Goal: Transaction & Acquisition: Book appointment/travel/reservation

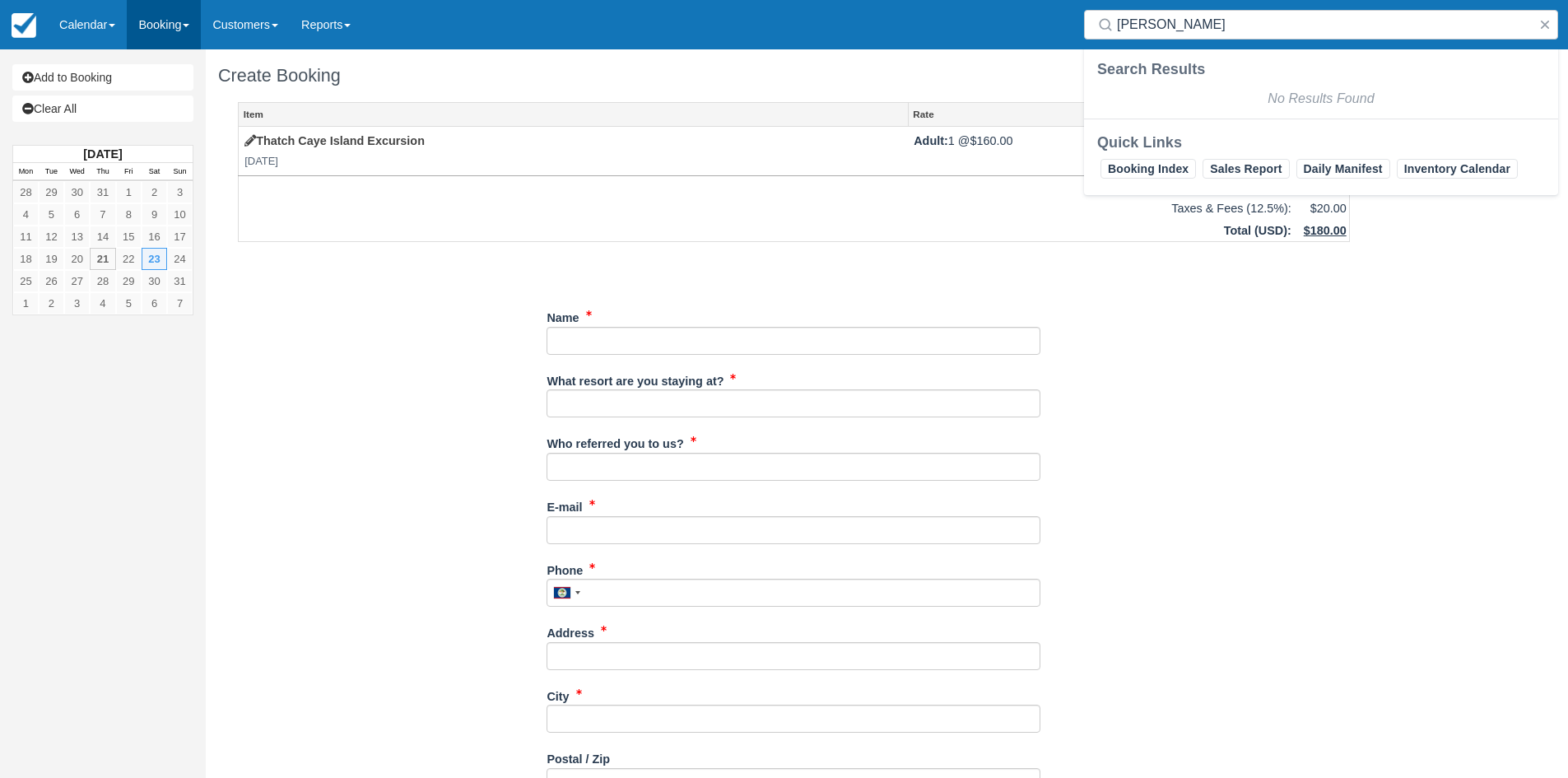
click at [160, 26] on link "Booking" at bounding box center [164, 25] width 74 height 49
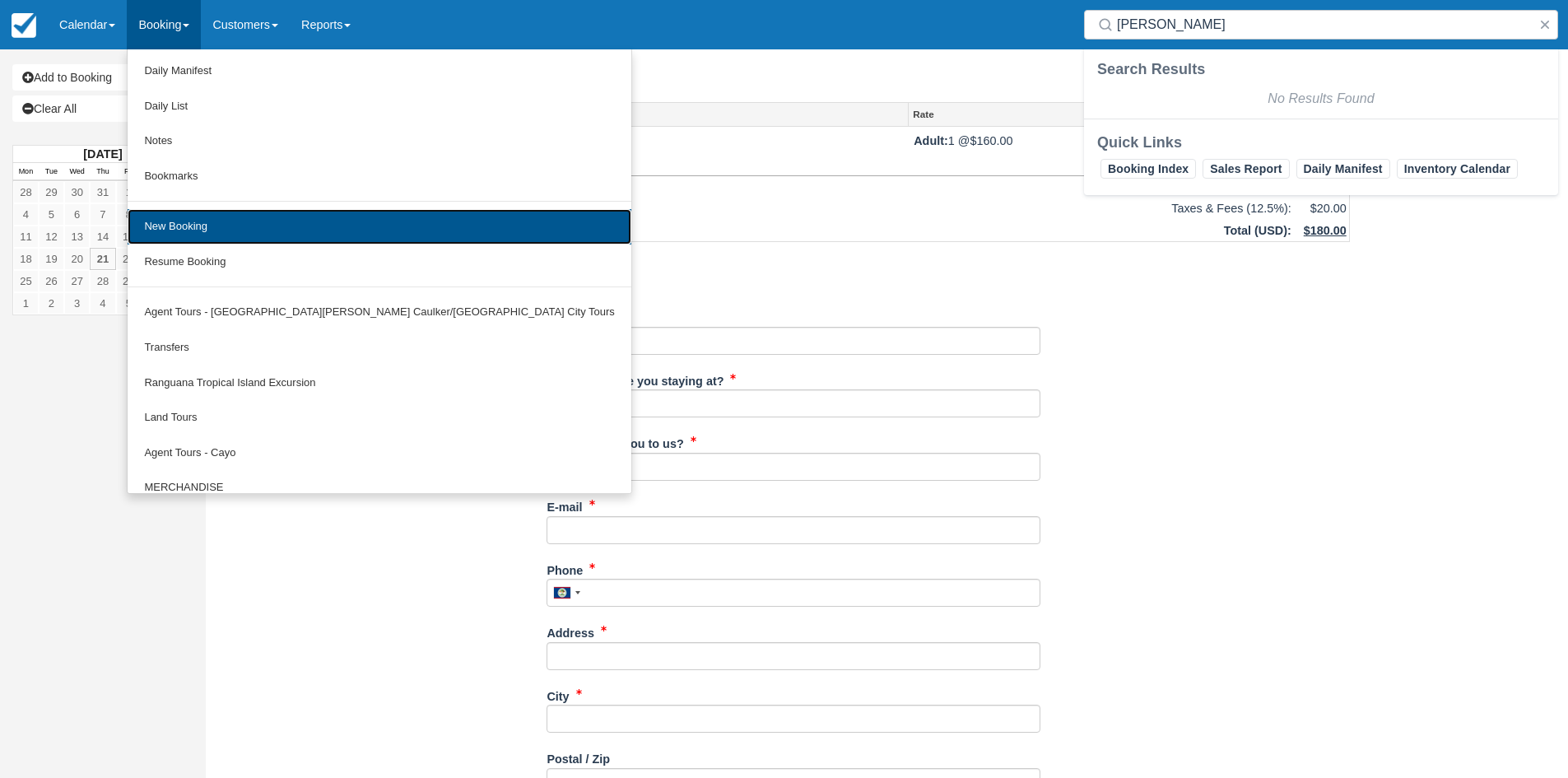
click at [198, 236] on link "New Booking" at bounding box center [378, 227] width 503 height 35
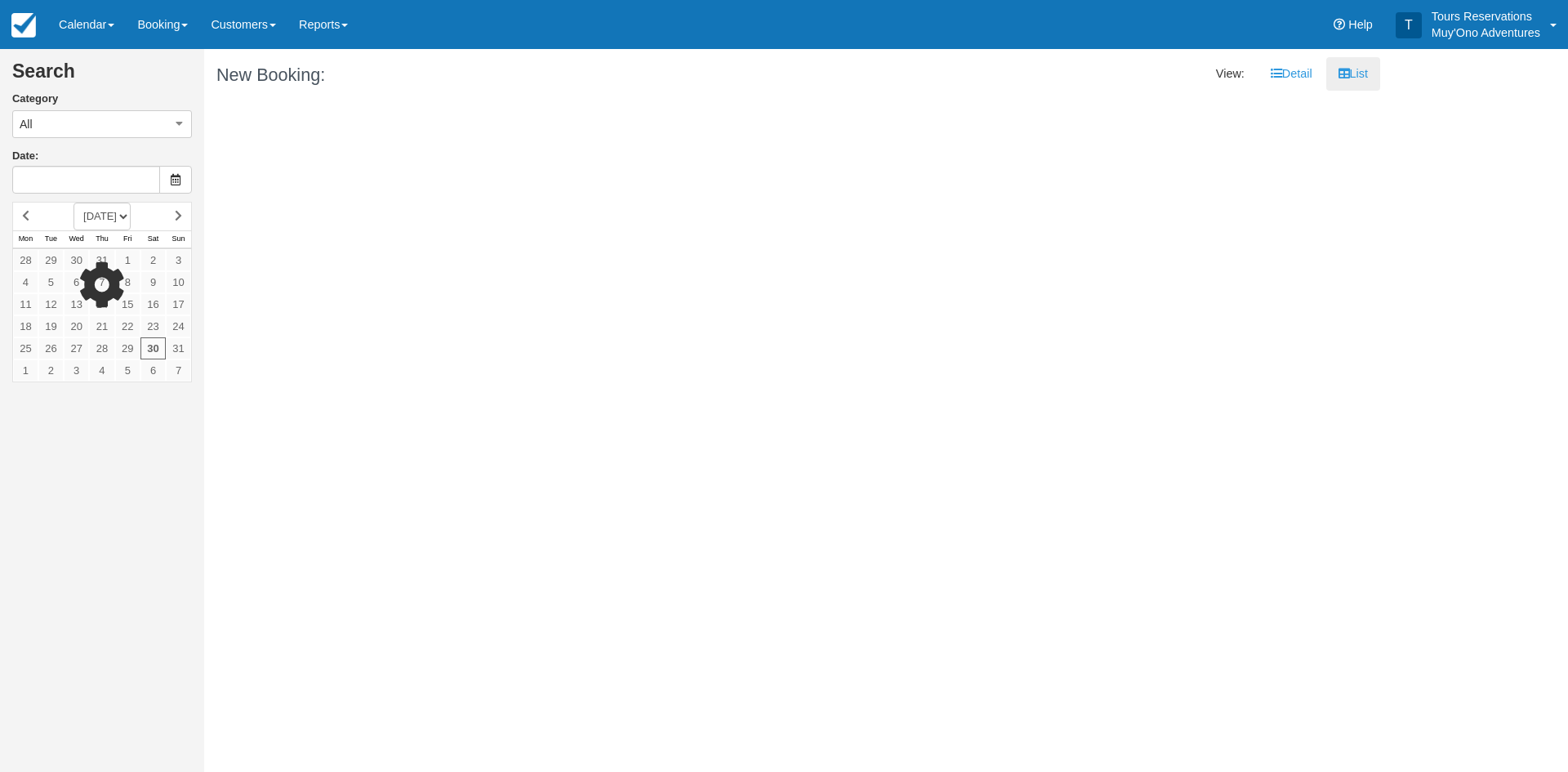
type input "[DATE]"
click at [166, 23] on link "Booking" at bounding box center [163, 25] width 74 height 49
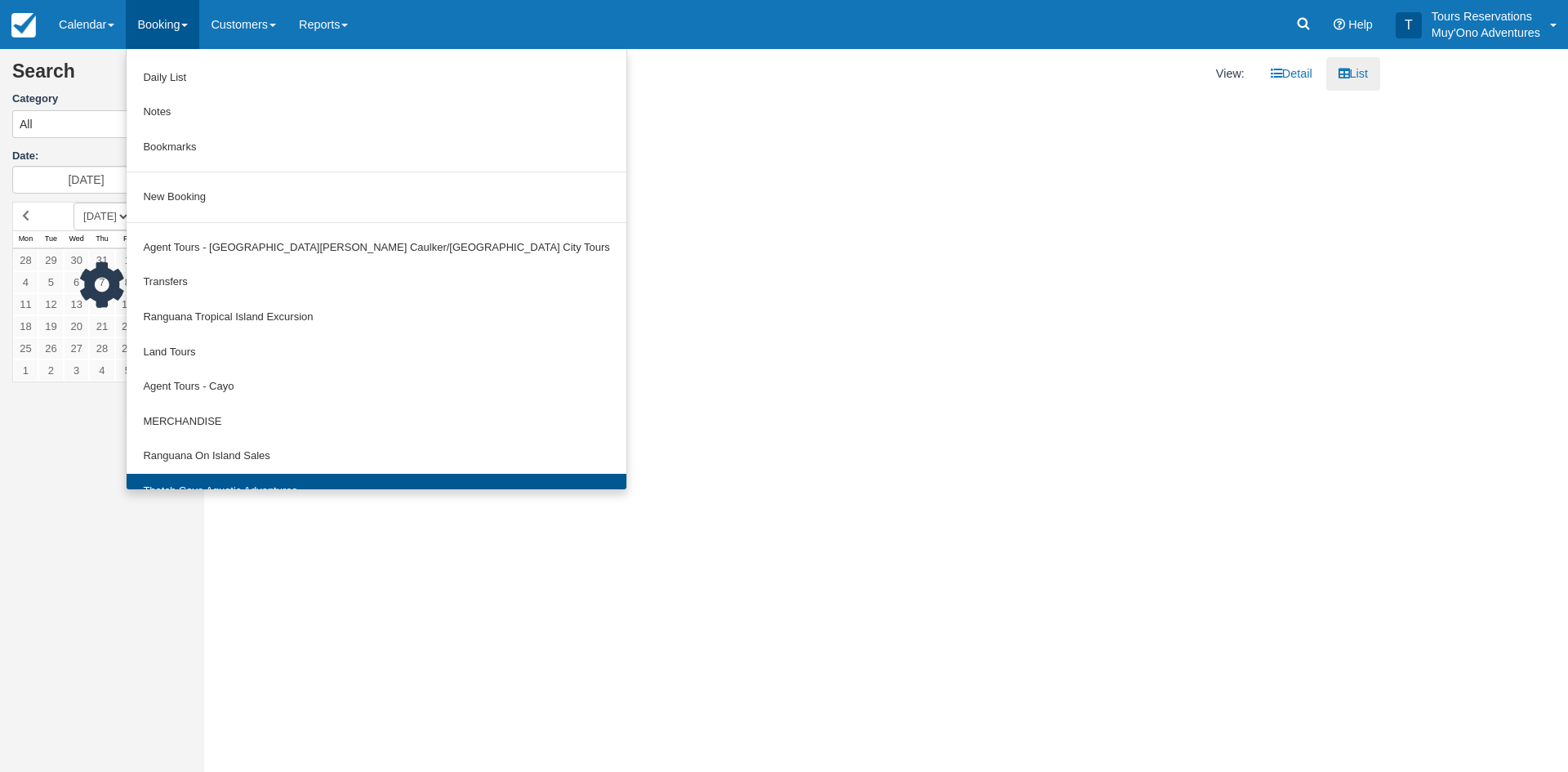
scroll to position [51, 0]
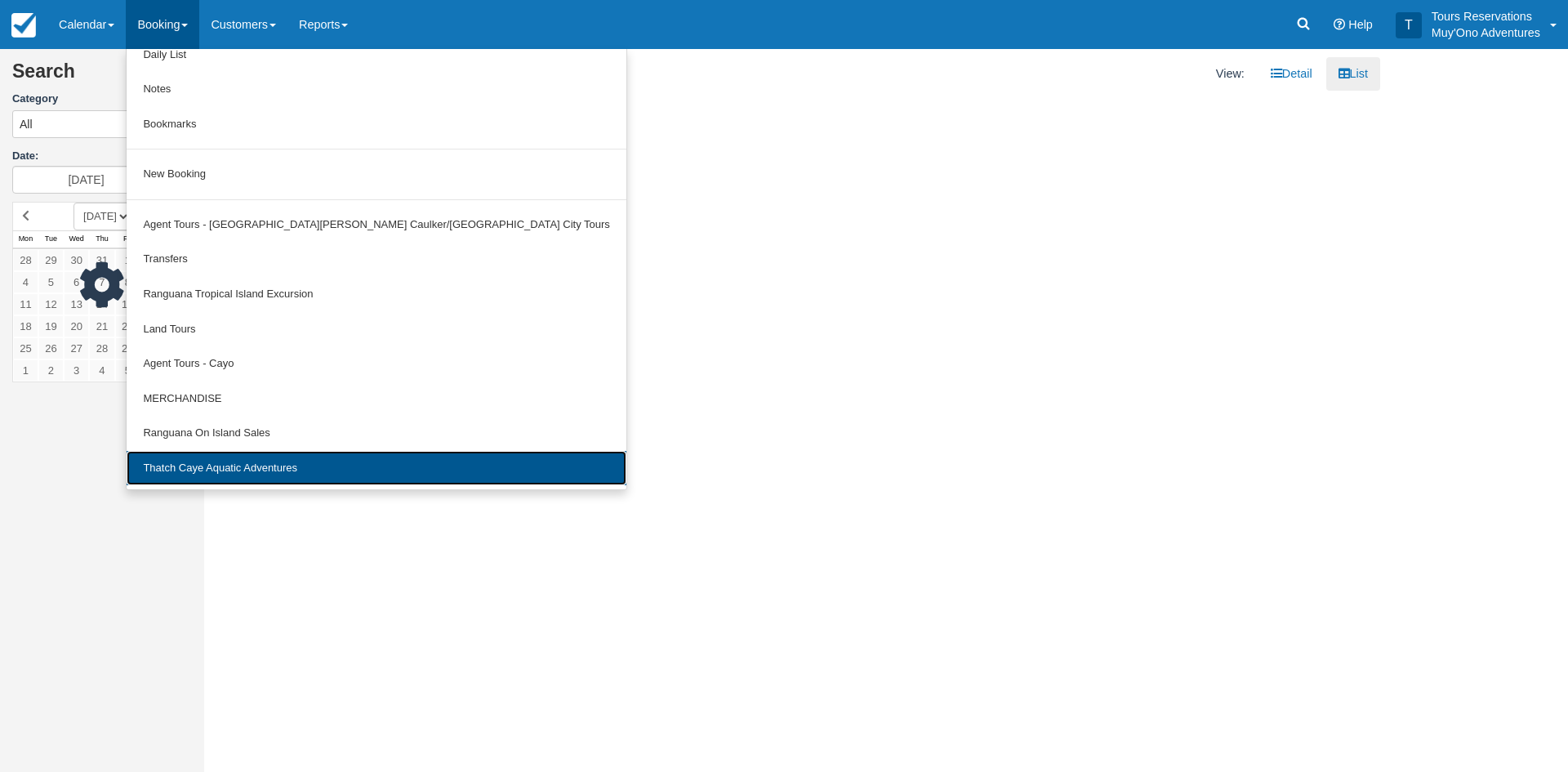
click at [237, 471] on link "Thatch Caye Aquatic Adventures" at bounding box center [375, 468] width 499 height 35
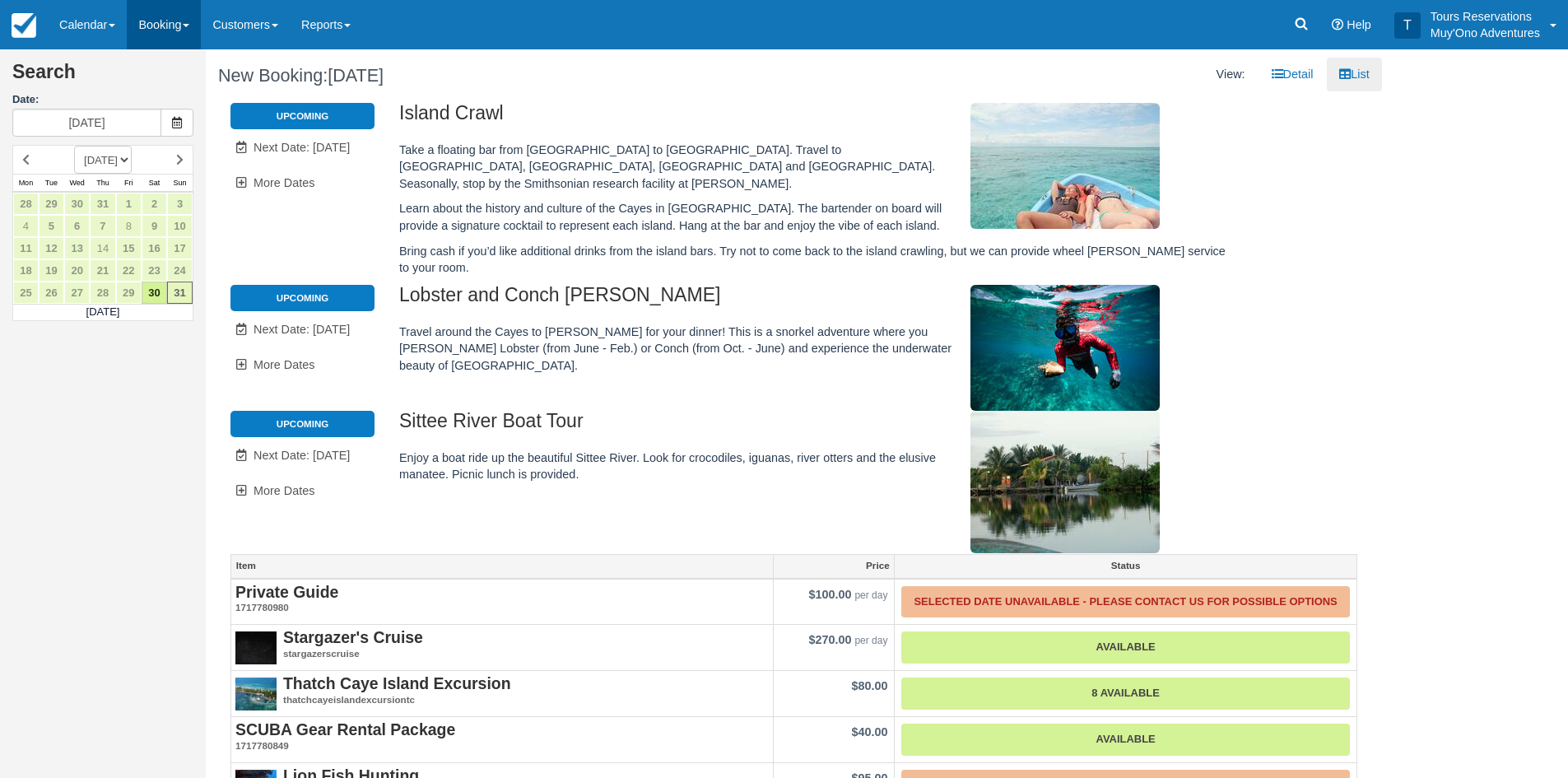
click at [169, 17] on link "Booking" at bounding box center [164, 25] width 74 height 49
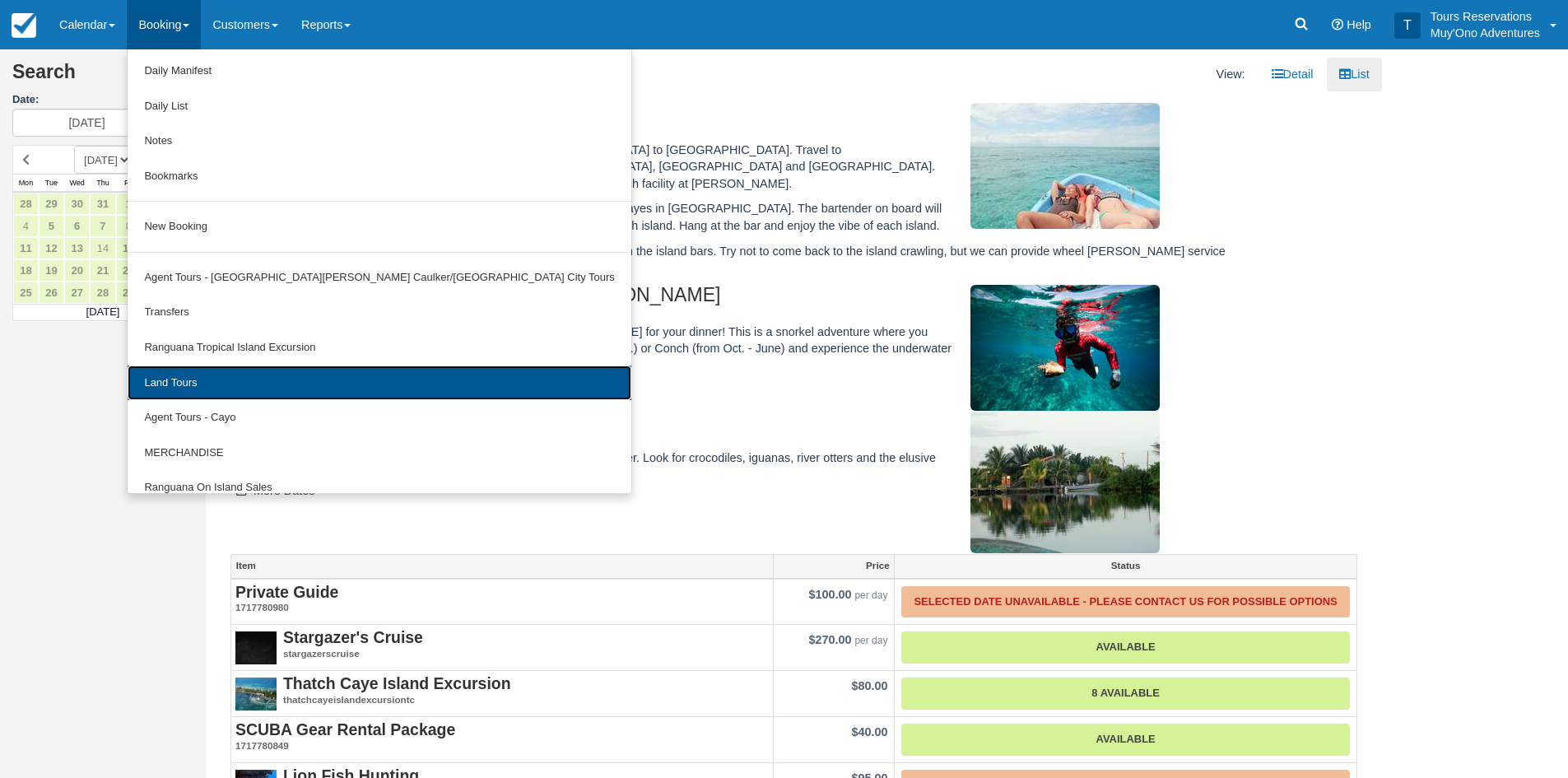
click at [241, 393] on link "Land Tours" at bounding box center [378, 383] width 503 height 35
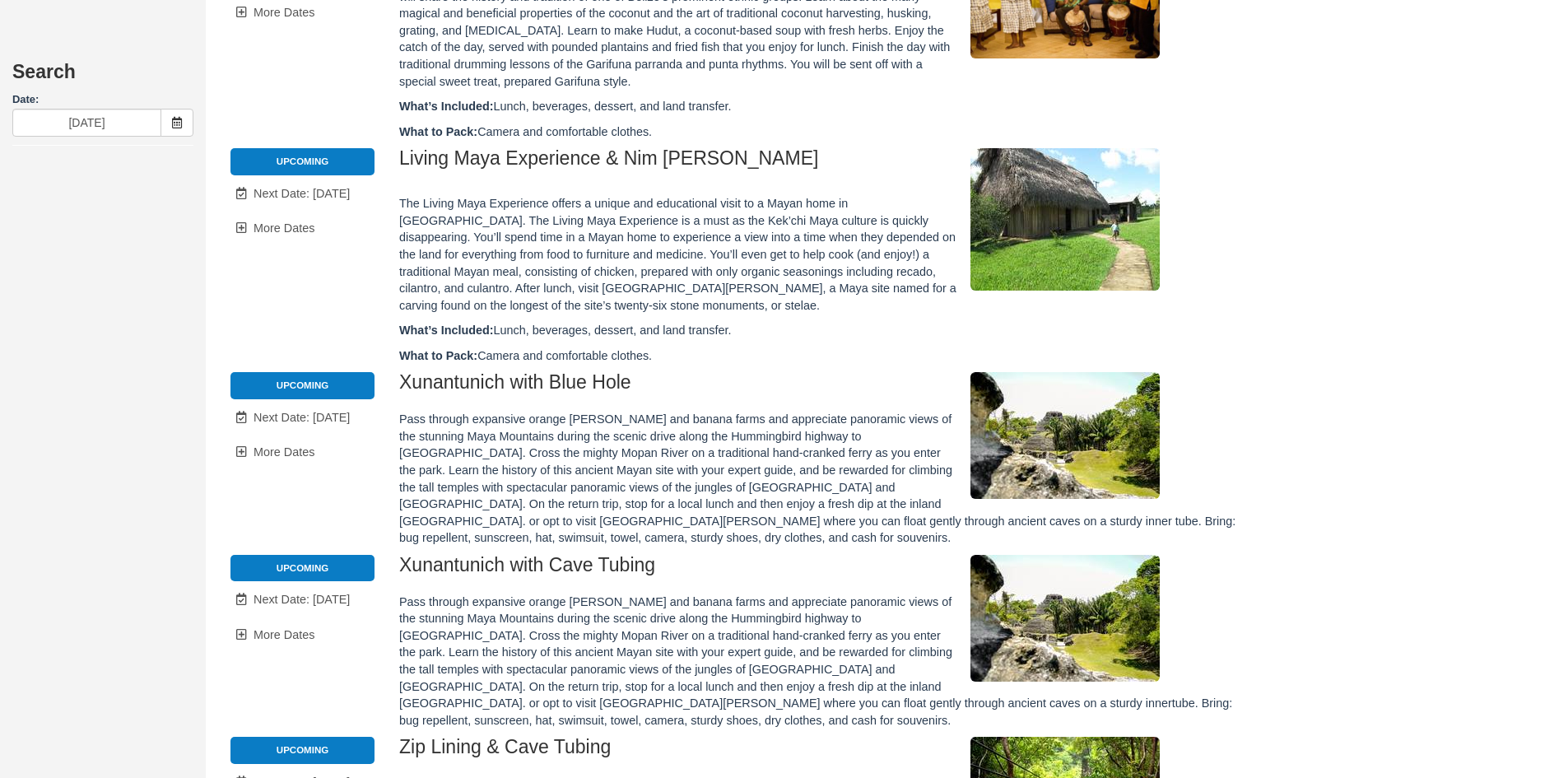
scroll to position [823, 0]
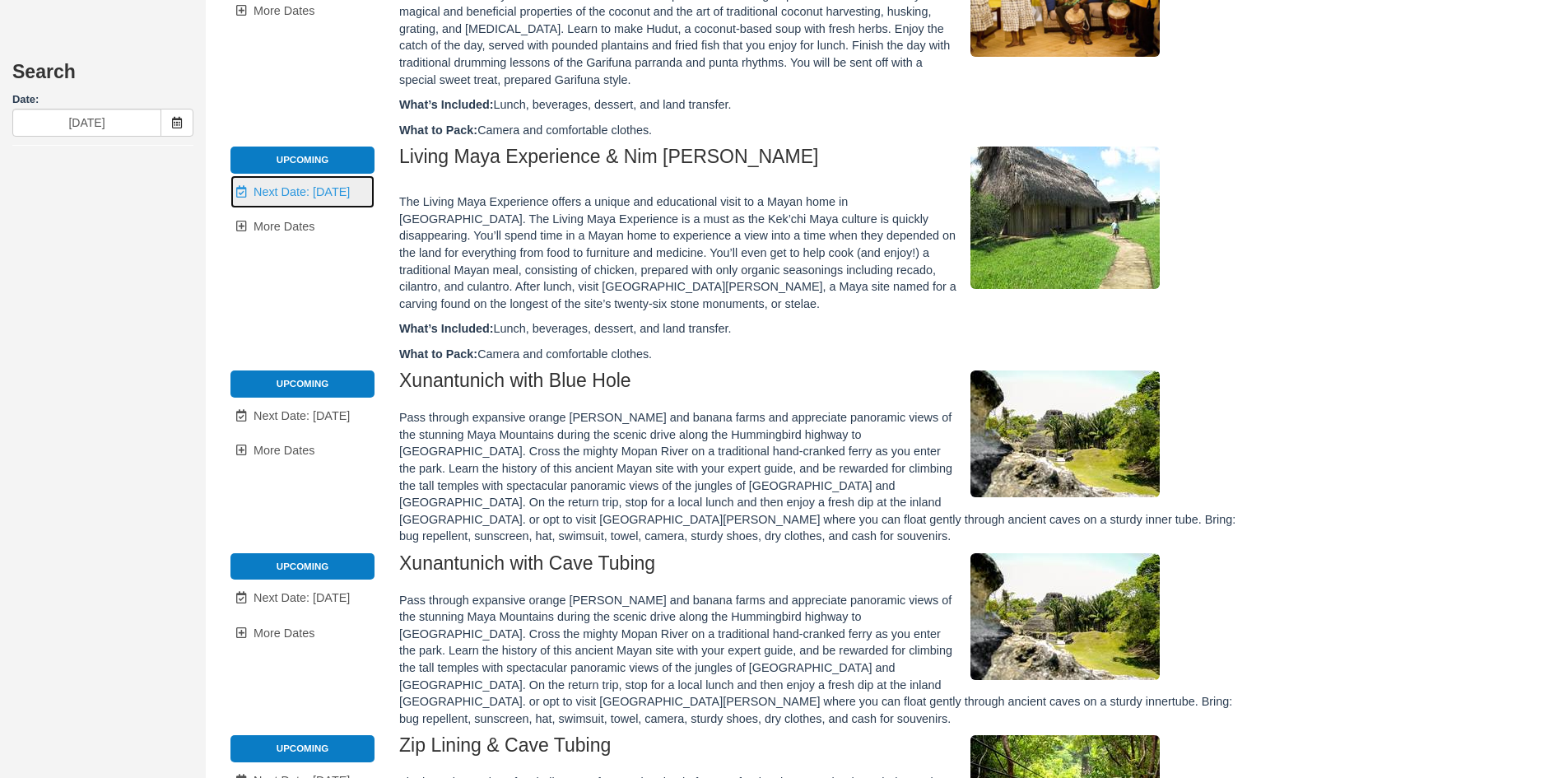
click at [303, 185] on span "Next Date: [DATE]" at bounding box center [301, 192] width 96 height 13
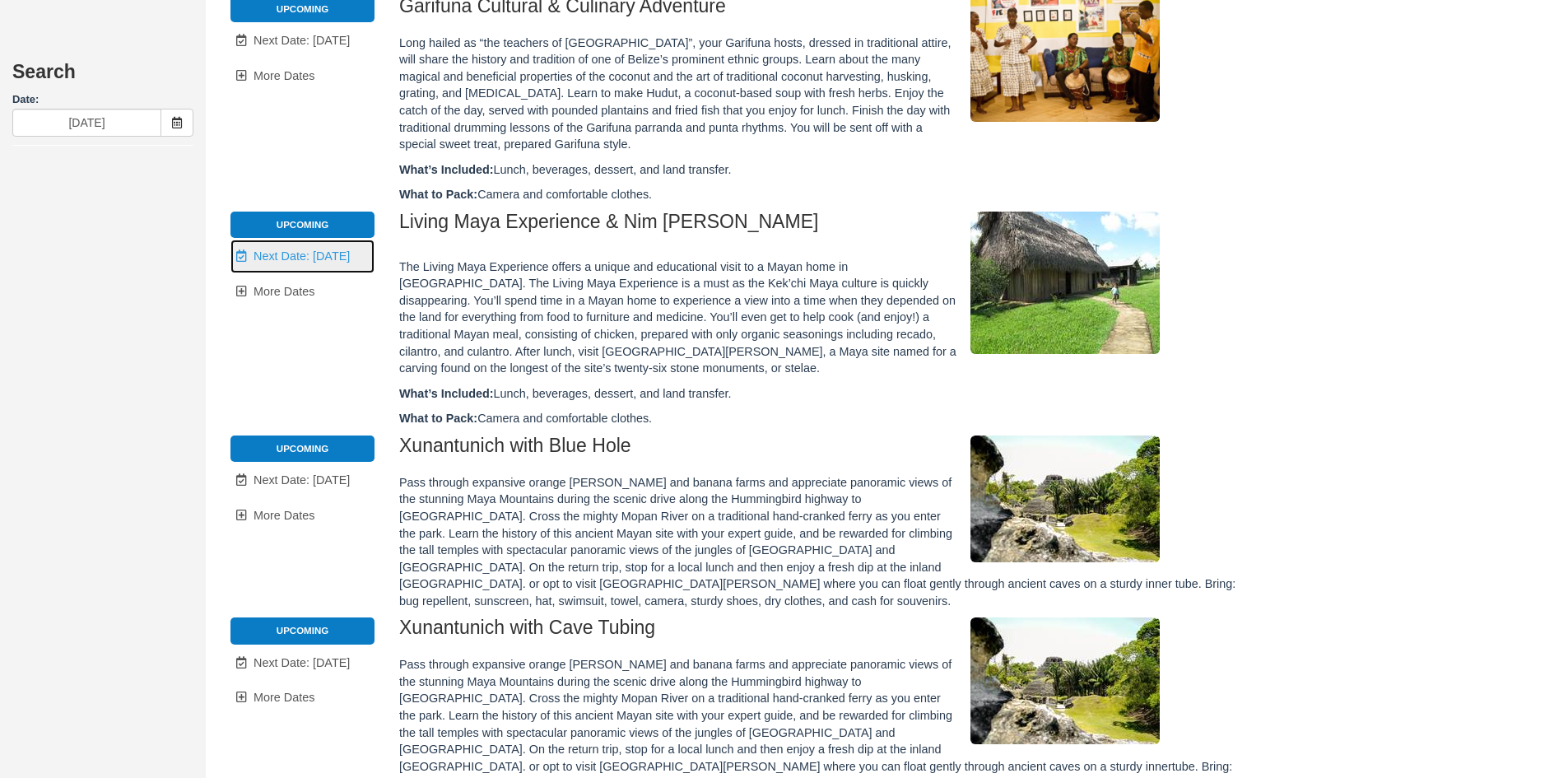
scroll to position [0, 0]
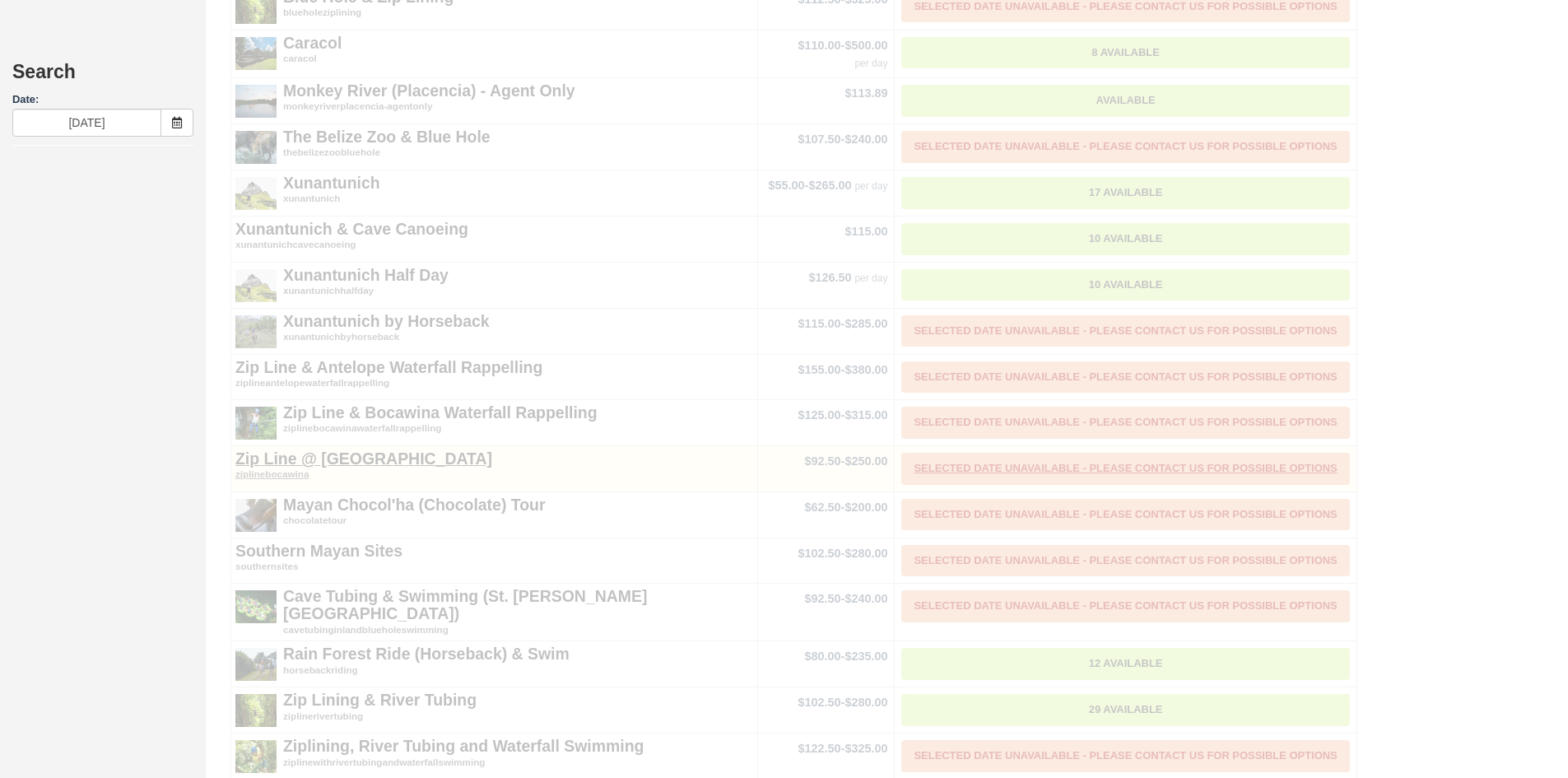
type input "[DATE]"
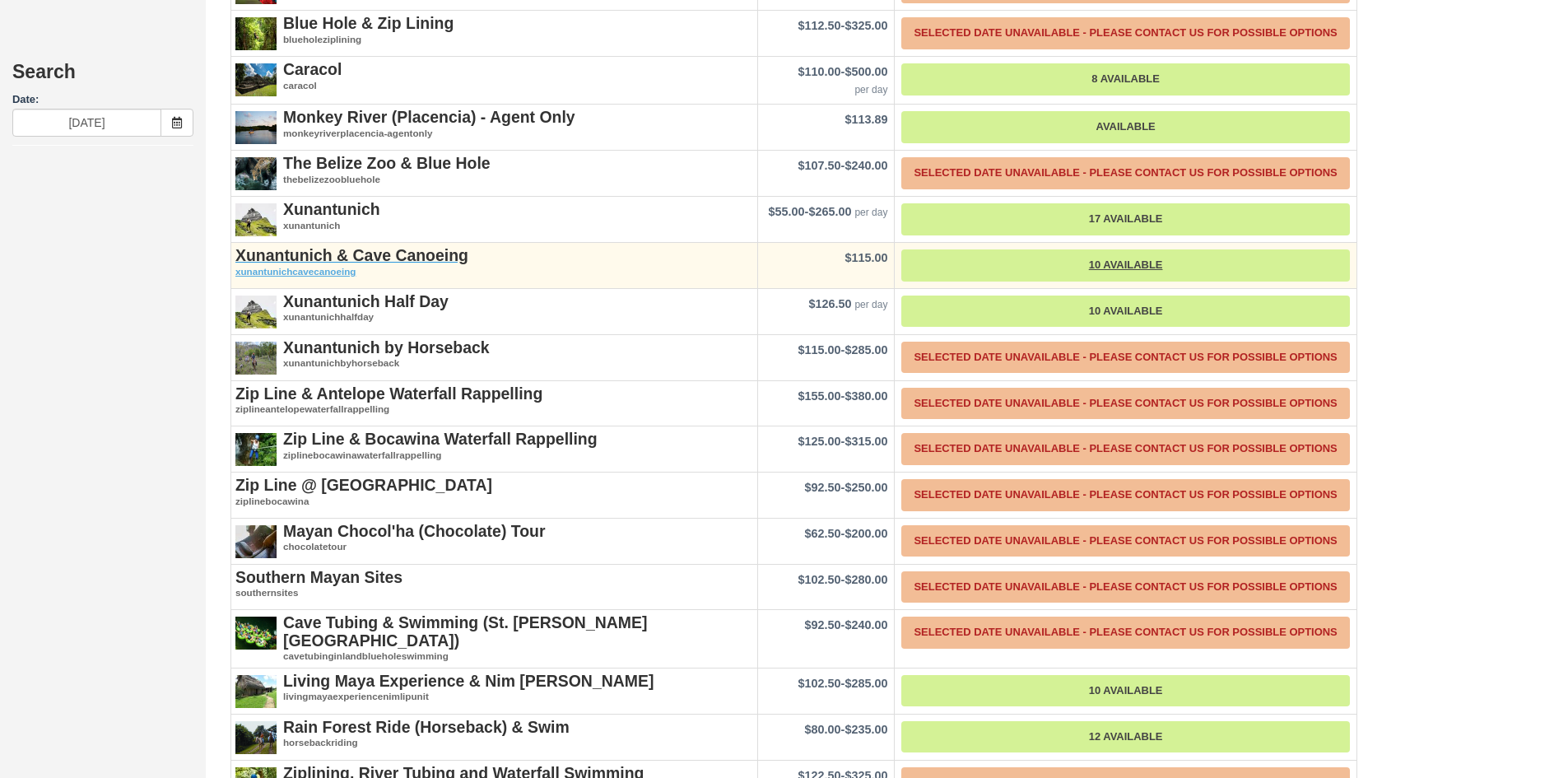
scroll to position [1760, 0]
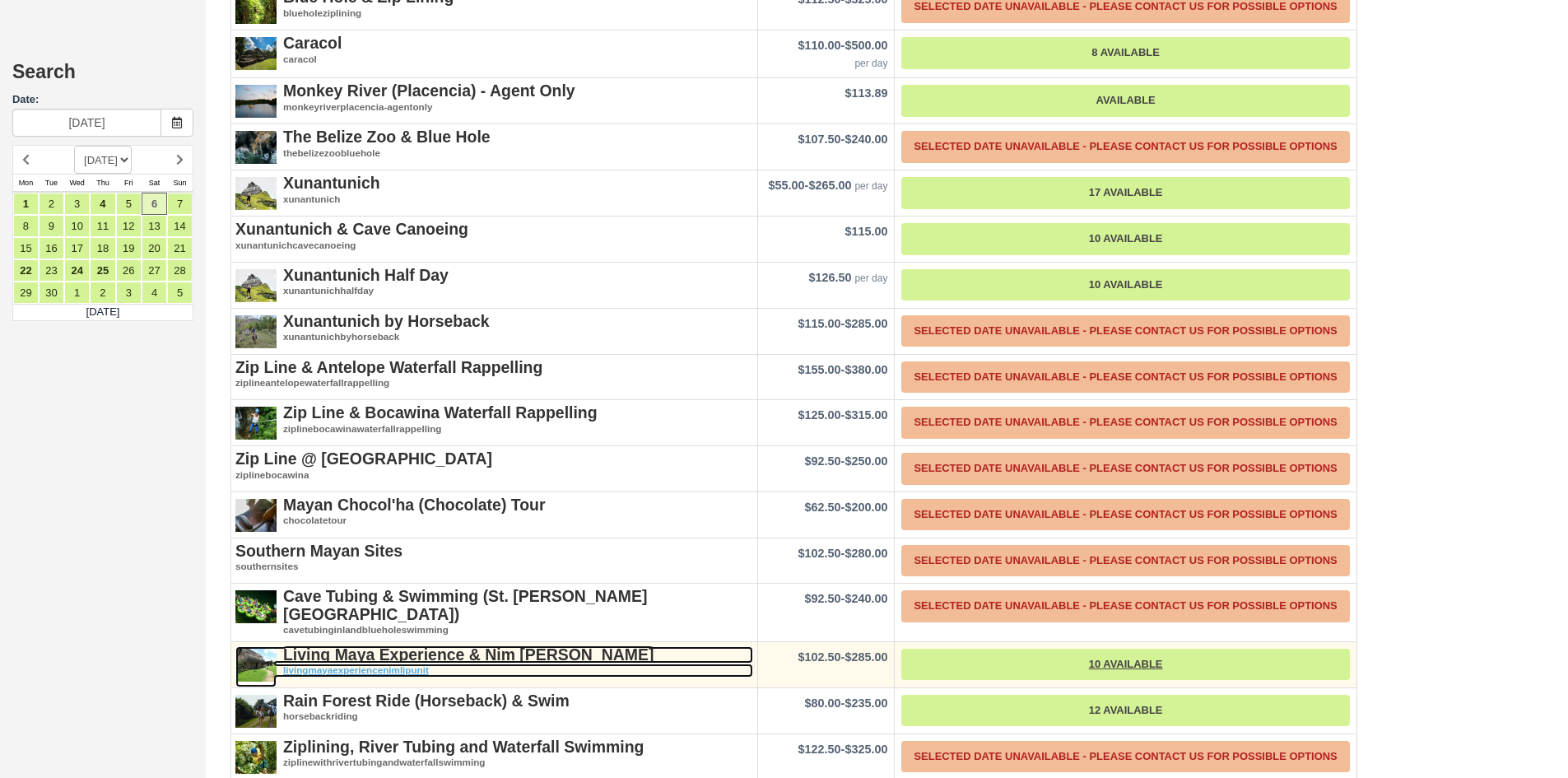
click at [478, 646] on strong "Living Maya Experience & Nim [PERSON_NAME]" at bounding box center [468, 654] width 370 height 19
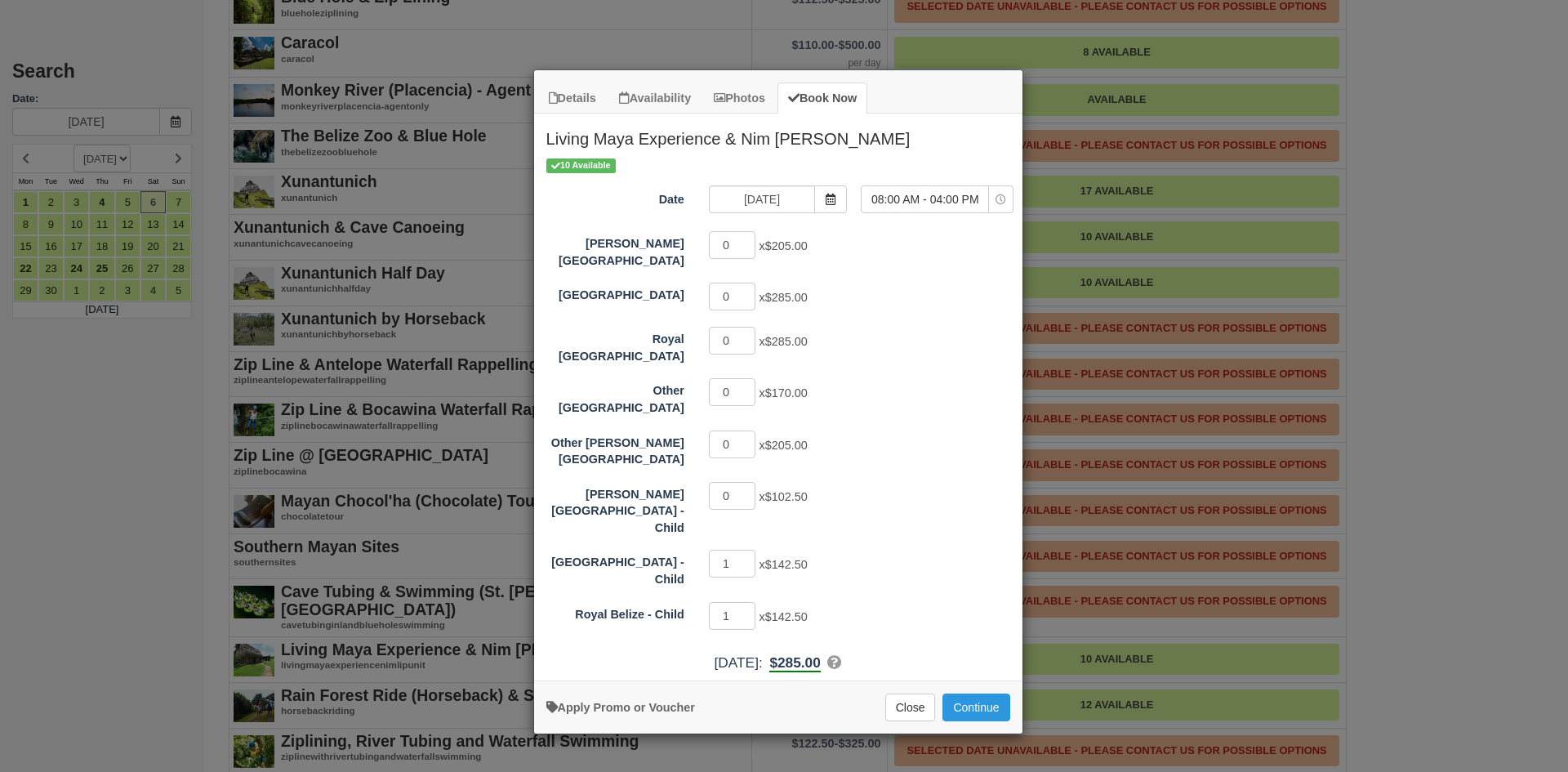
drag, startPoint x: 837, startPoint y: 194, endPoint x: 814, endPoint y: 191, distance: 23.2
click at [838, 194] on span "Item Modal" at bounding box center [830, 200] width 32 height 28
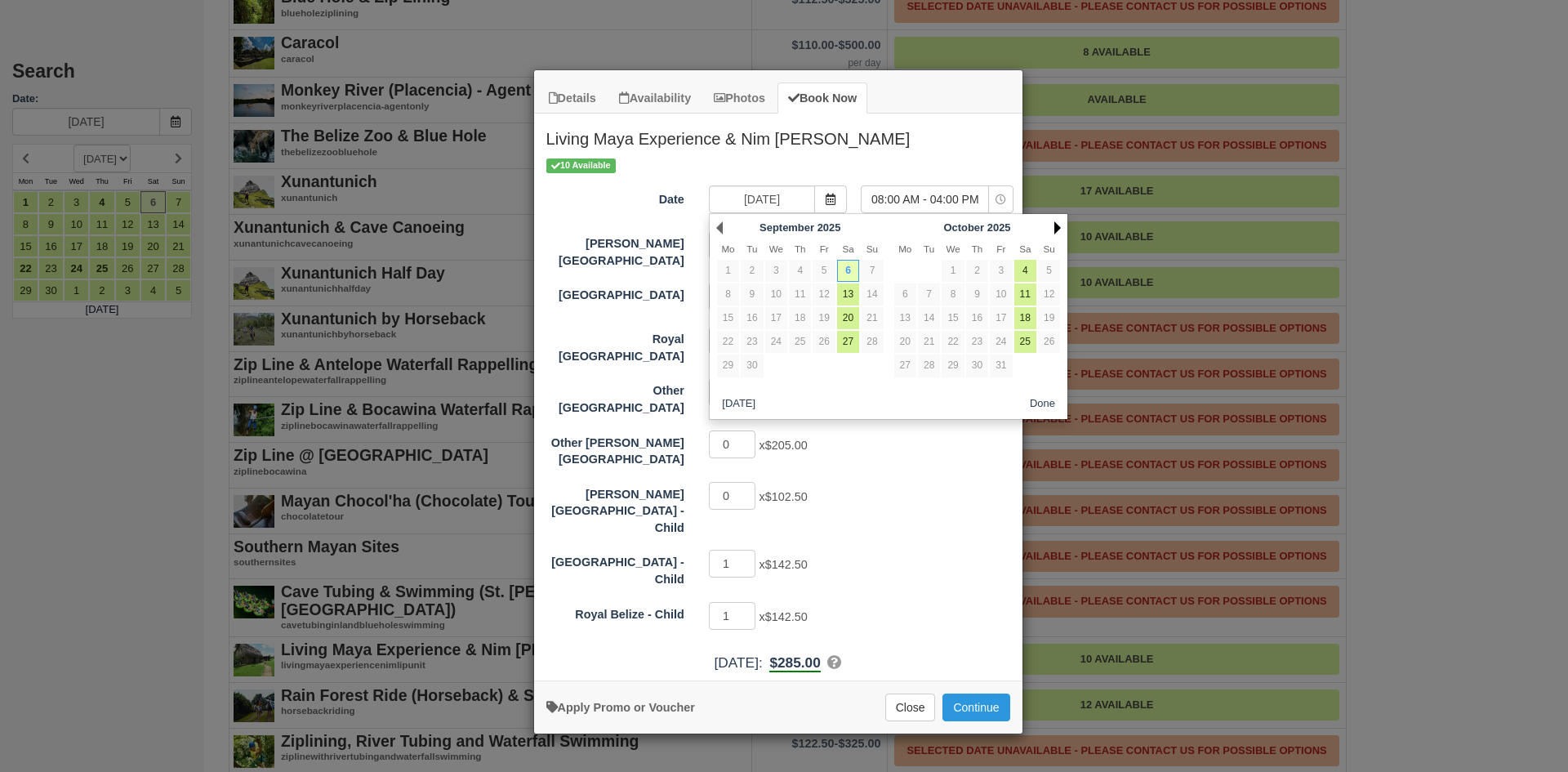
click at [1057, 225] on link "Next" at bounding box center [1057, 228] width 6 height 13
click at [611, 193] on label "Date" at bounding box center [614, 197] width 162 height 23
click at [709, 193] on input "[DATE]" at bounding box center [762, 200] width 106 height 28
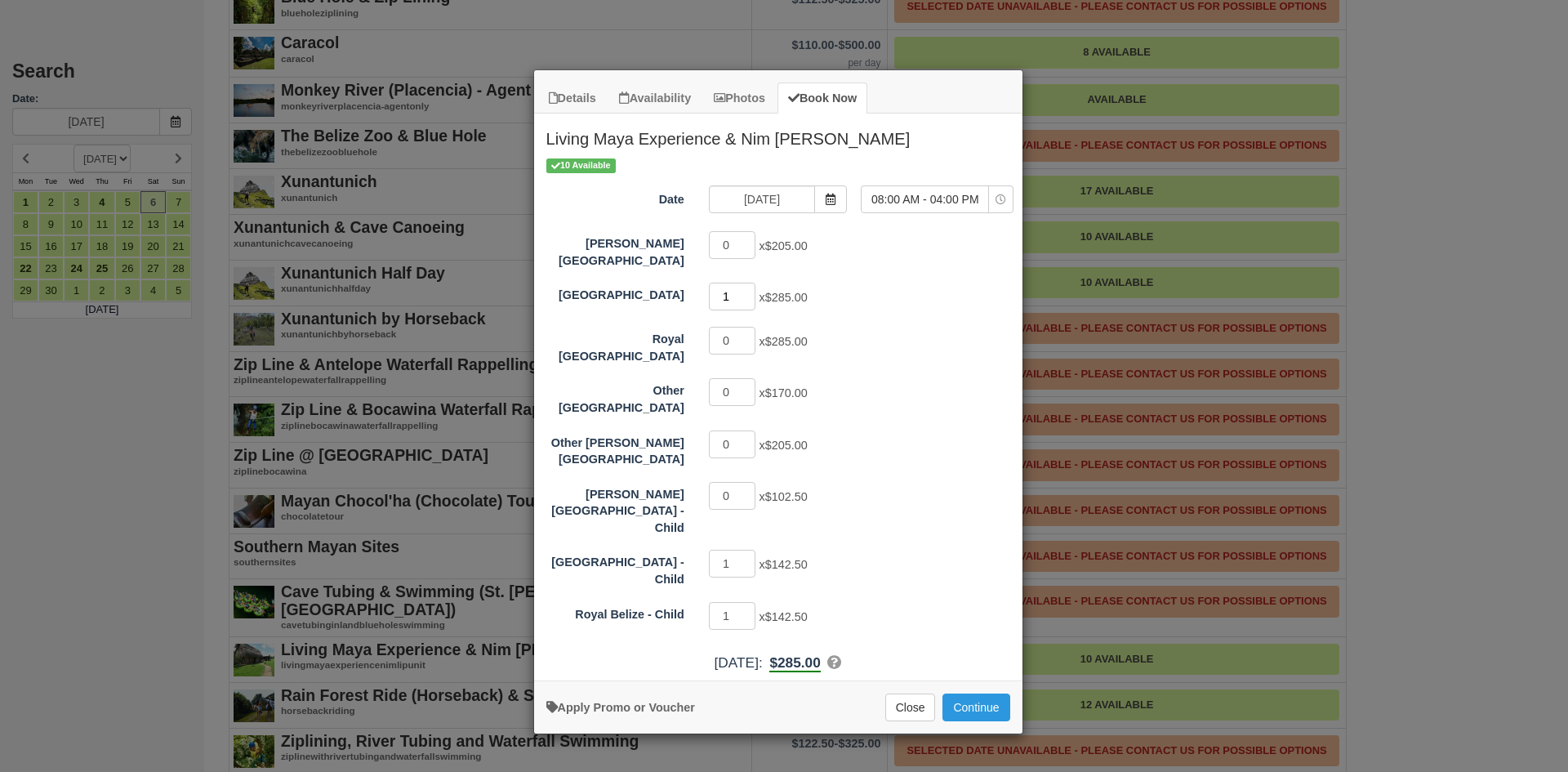
type input "1"
click at [749, 282] on input "1" at bounding box center [733, 296] width 47 height 28
click at [825, 194] on icon "Item Modal" at bounding box center [830, 199] width 11 height 11
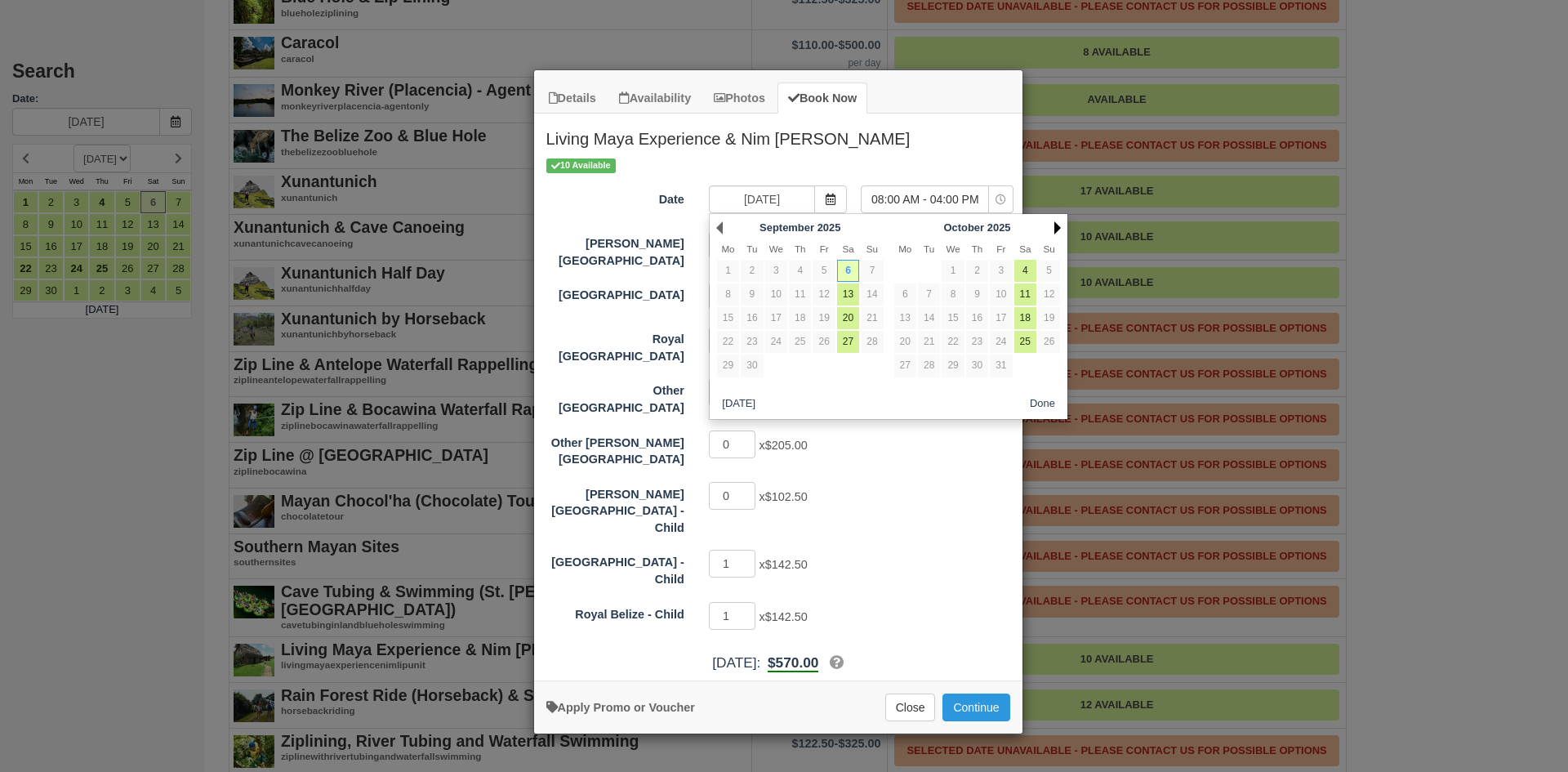
click at [1054, 225] on link "Next" at bounding box center [1057, 228] width 6 height 13
click at [1046, 295] on link "9" at bounding box center [1049, 294] width 22 height 22
type input "[DATE]"
select select "Item Modal"
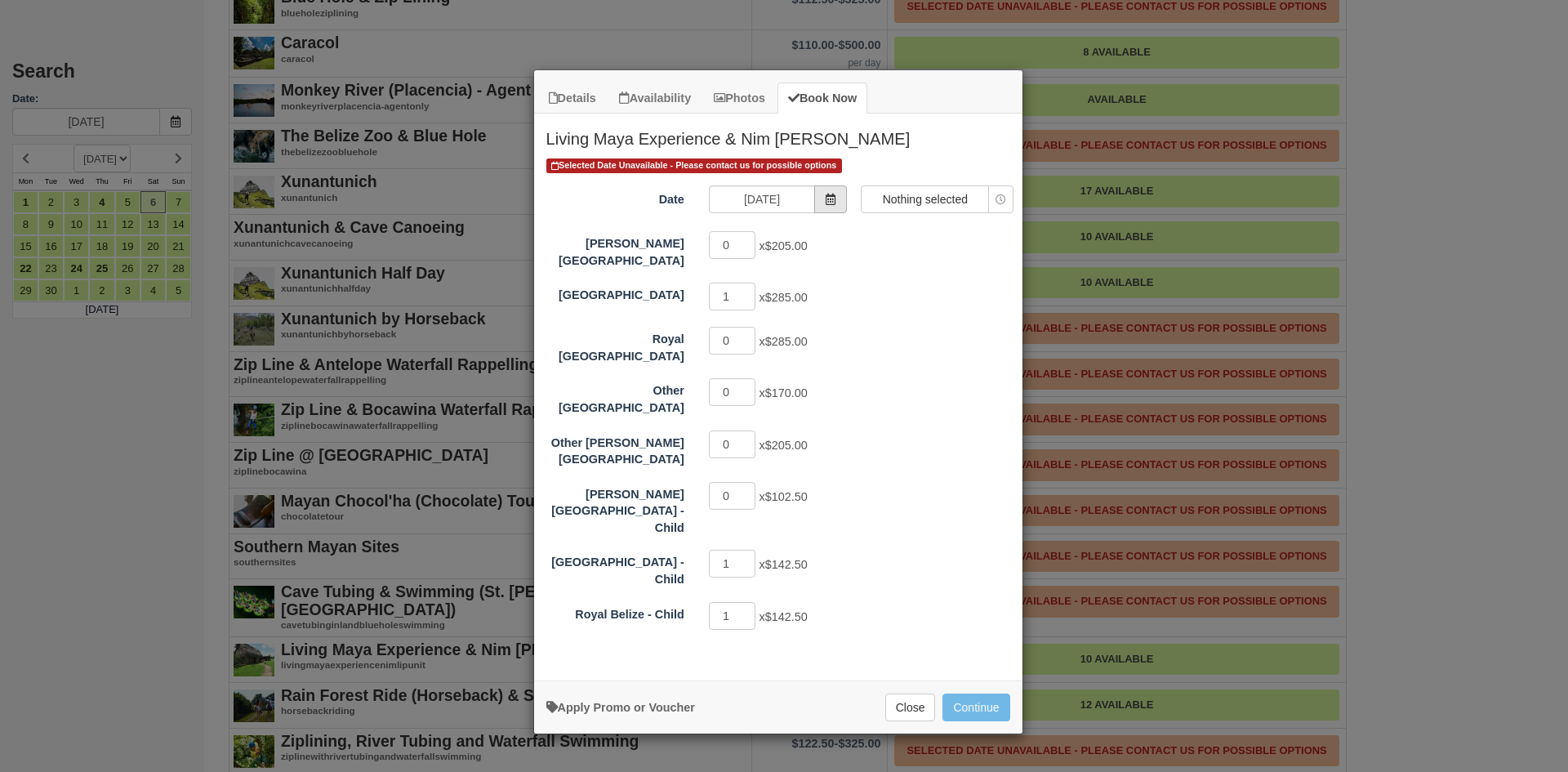
click at [833, 199] on icon "Item Modal" at bounding box center [830, 199] width 11 height 11
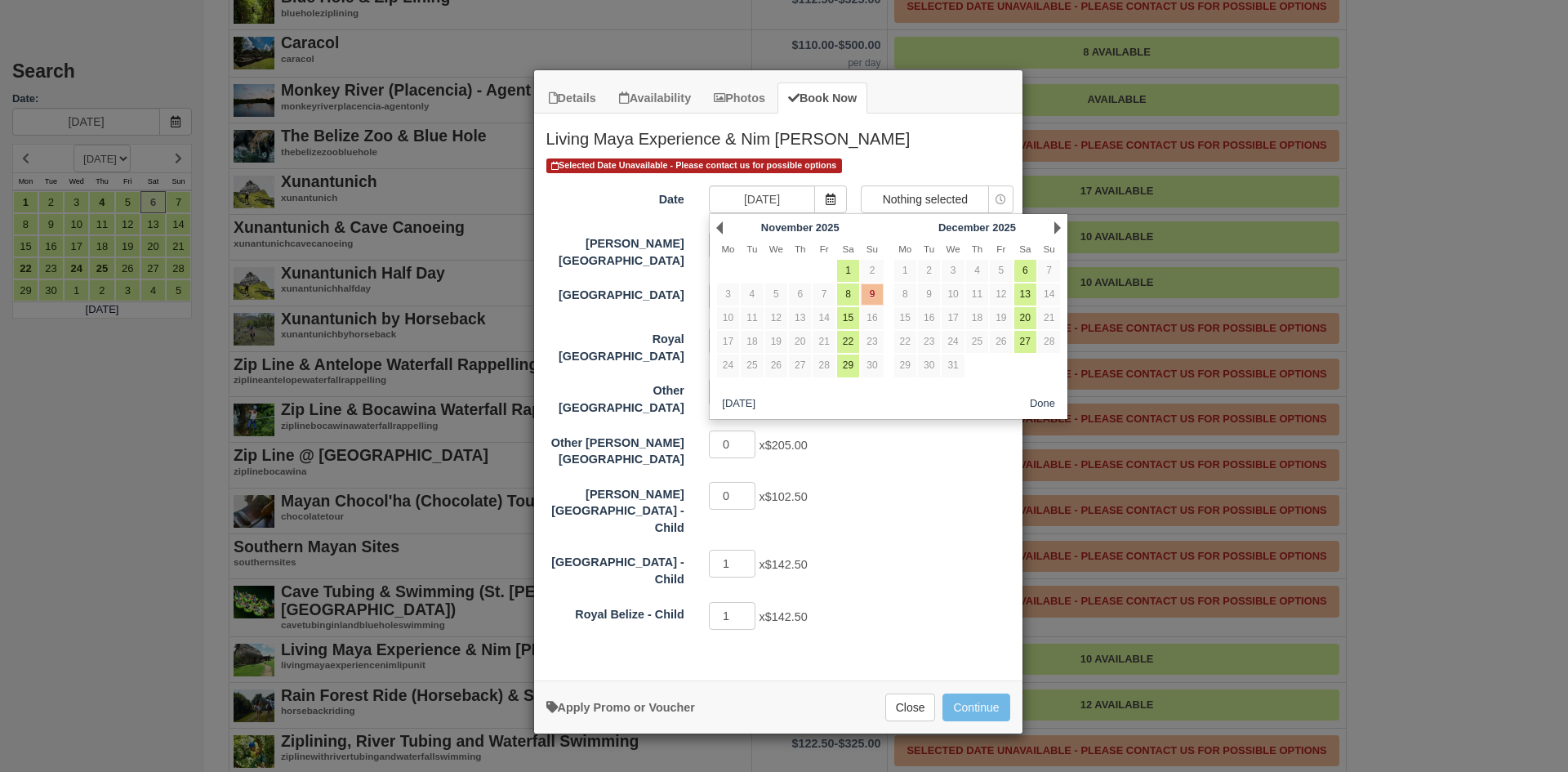
click at [423, 233] on div "Details Availability Photos Book Now Living Maya Experience & Nim [PERSON_NAME]…" at bounding box center [784, 386] width 1568 height 772
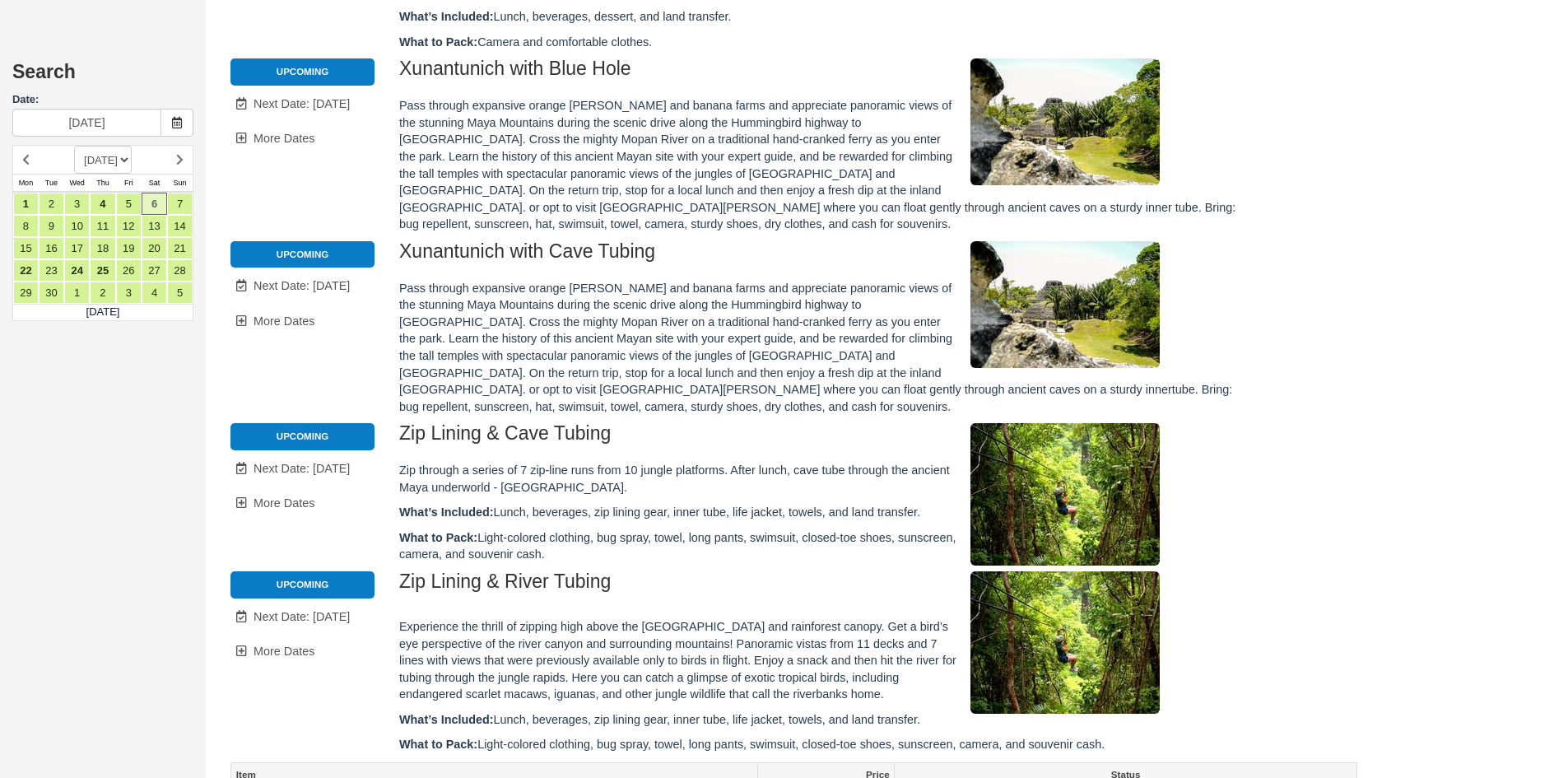
scroll to position [855, 0]
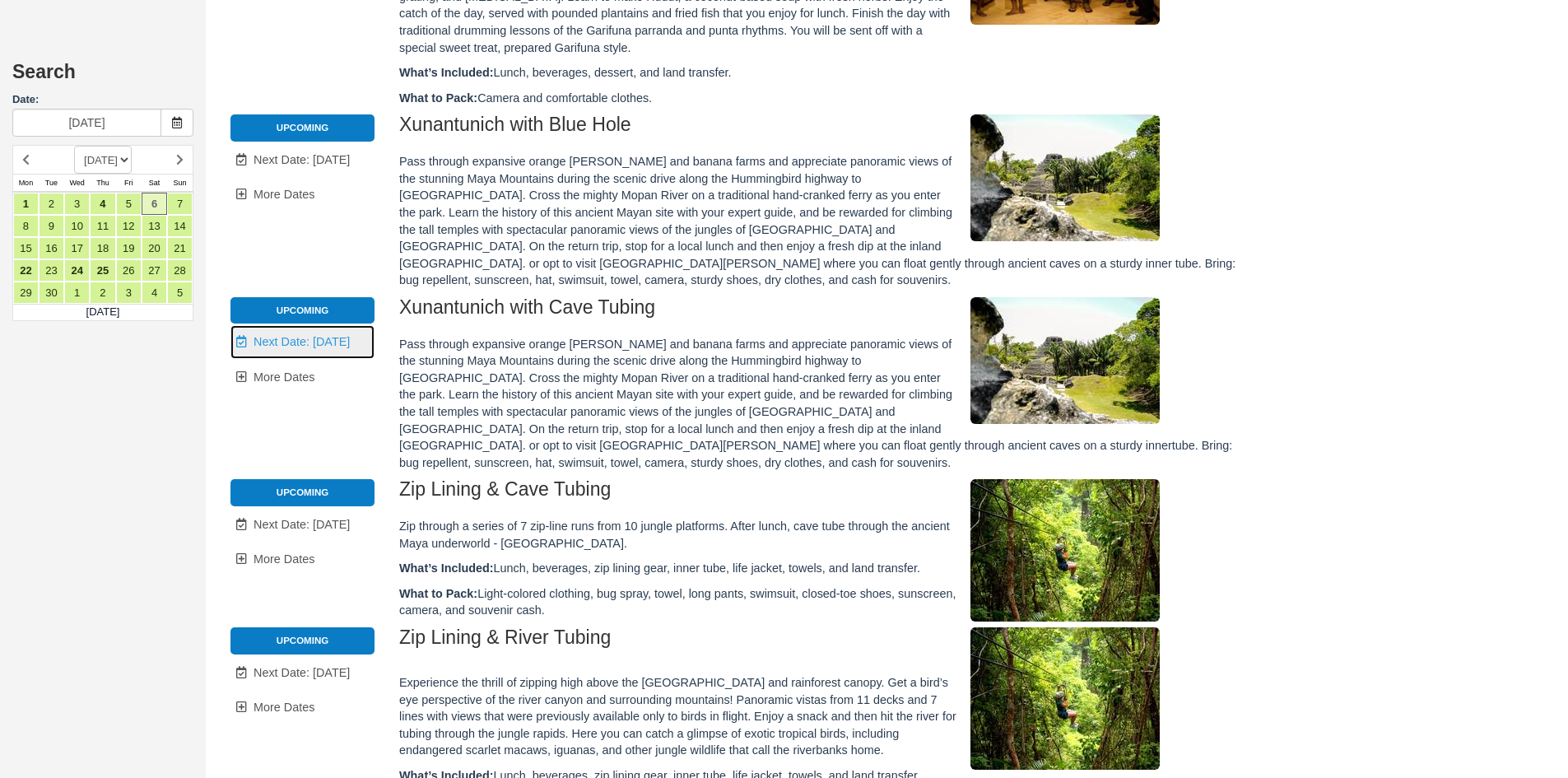
click at [292, 335] on span "Next Date: [DATE]" at bounding box center [301, 341] width 96 height 13
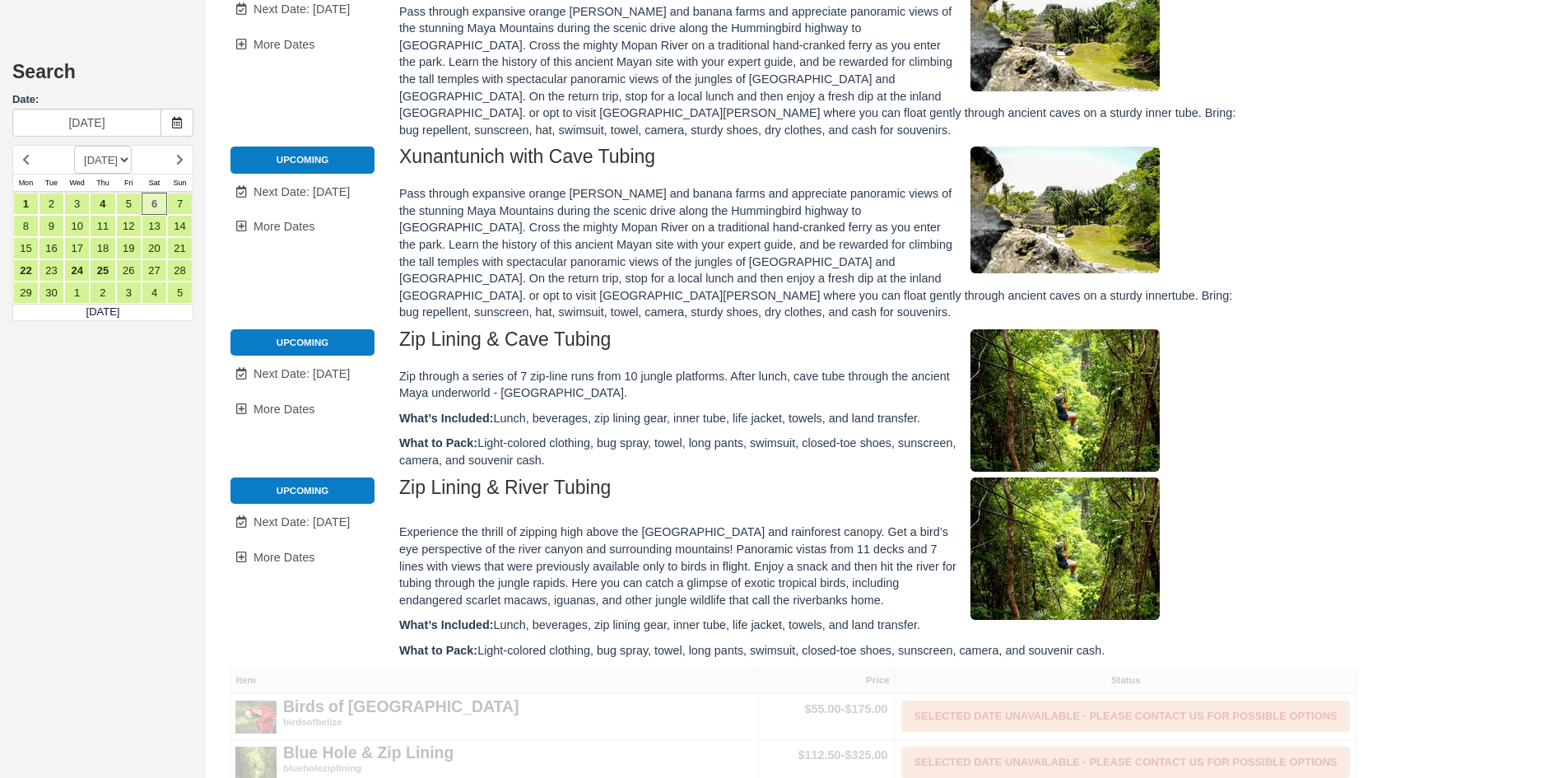
type input "[DATE]"
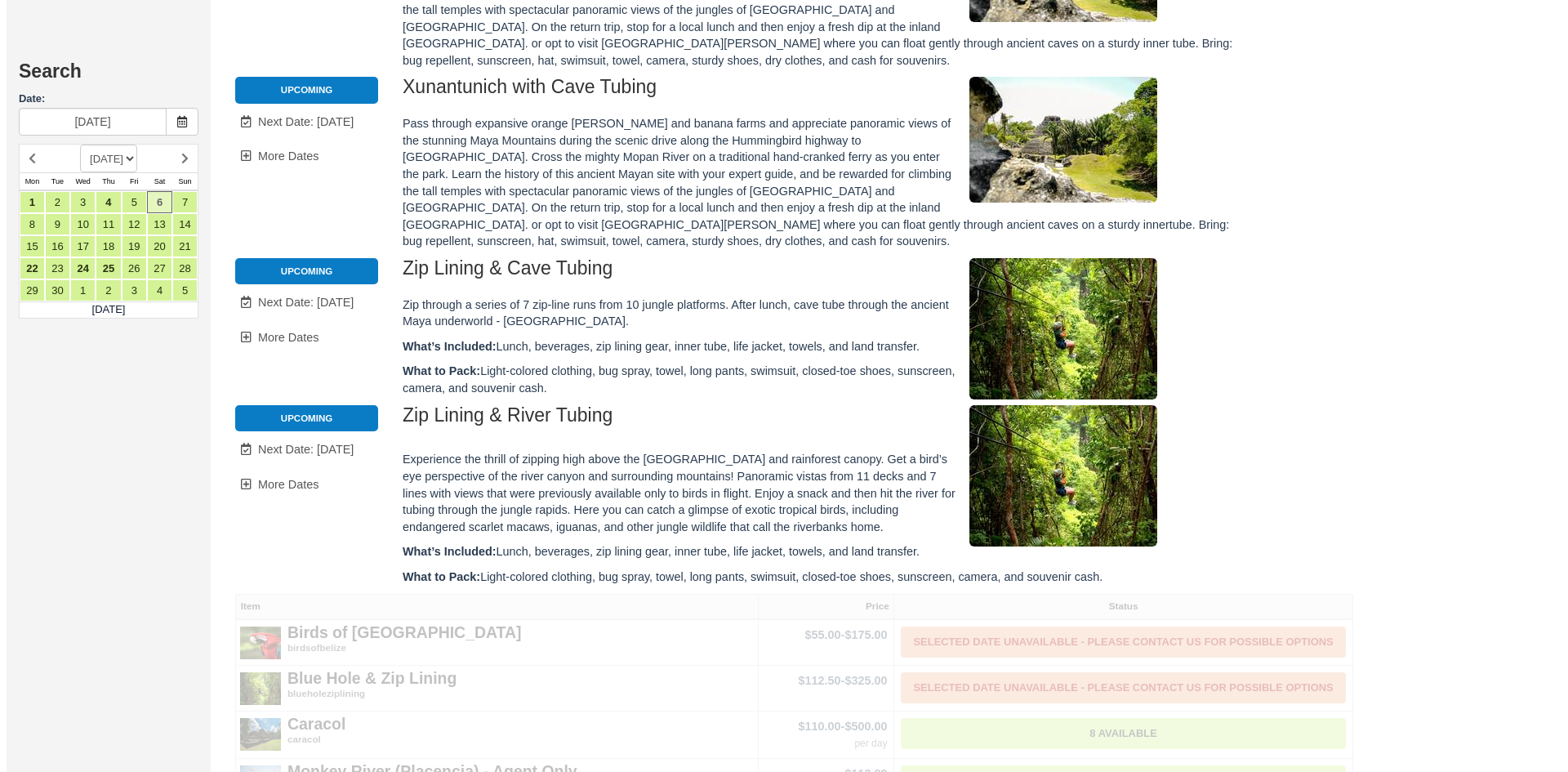
scroll to position [1215, 0]
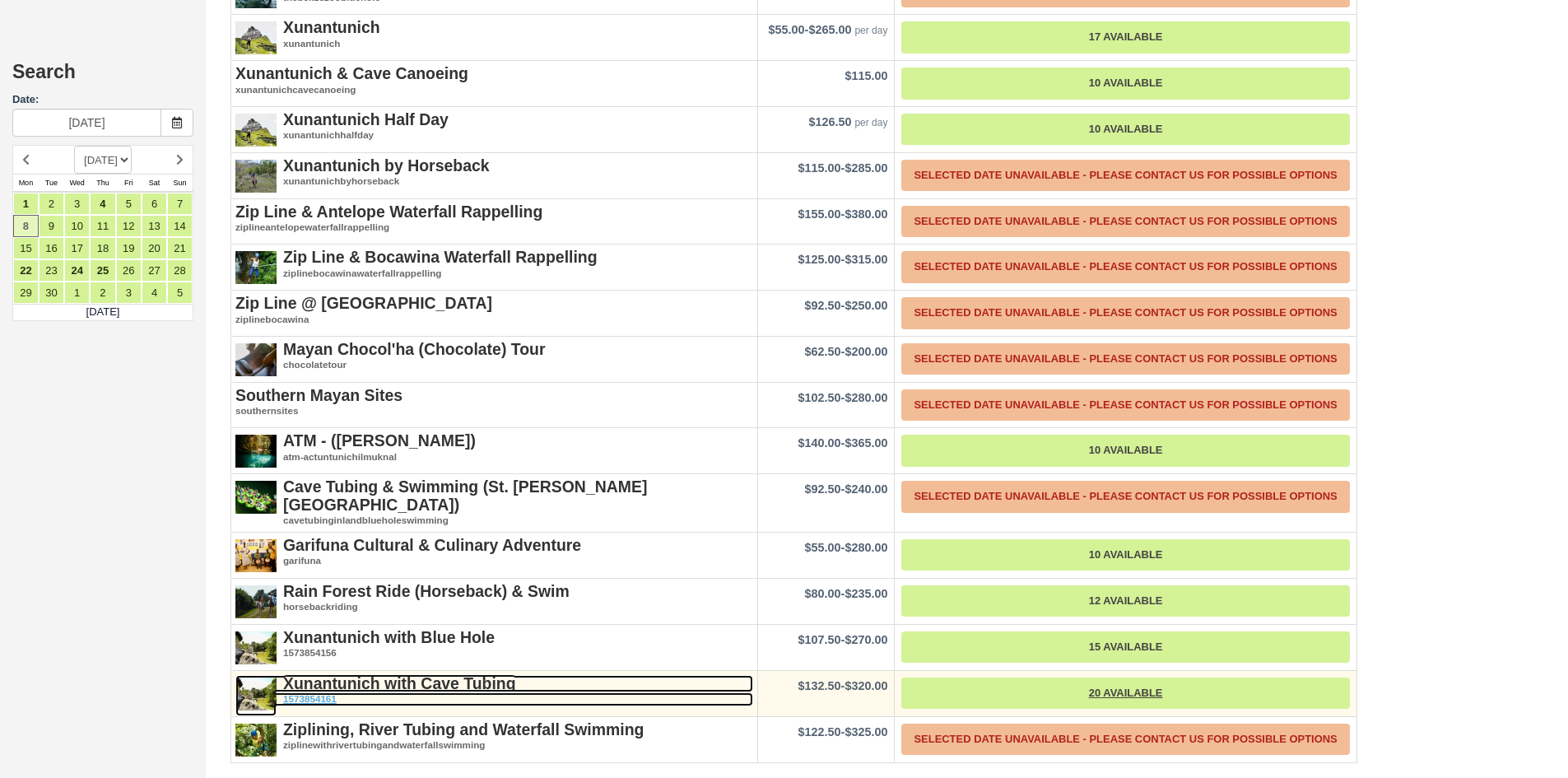
click at [471, 674] on strong "Xunantunich with Cave Tubing" at bounding box center [400, 683] width 233 height 19
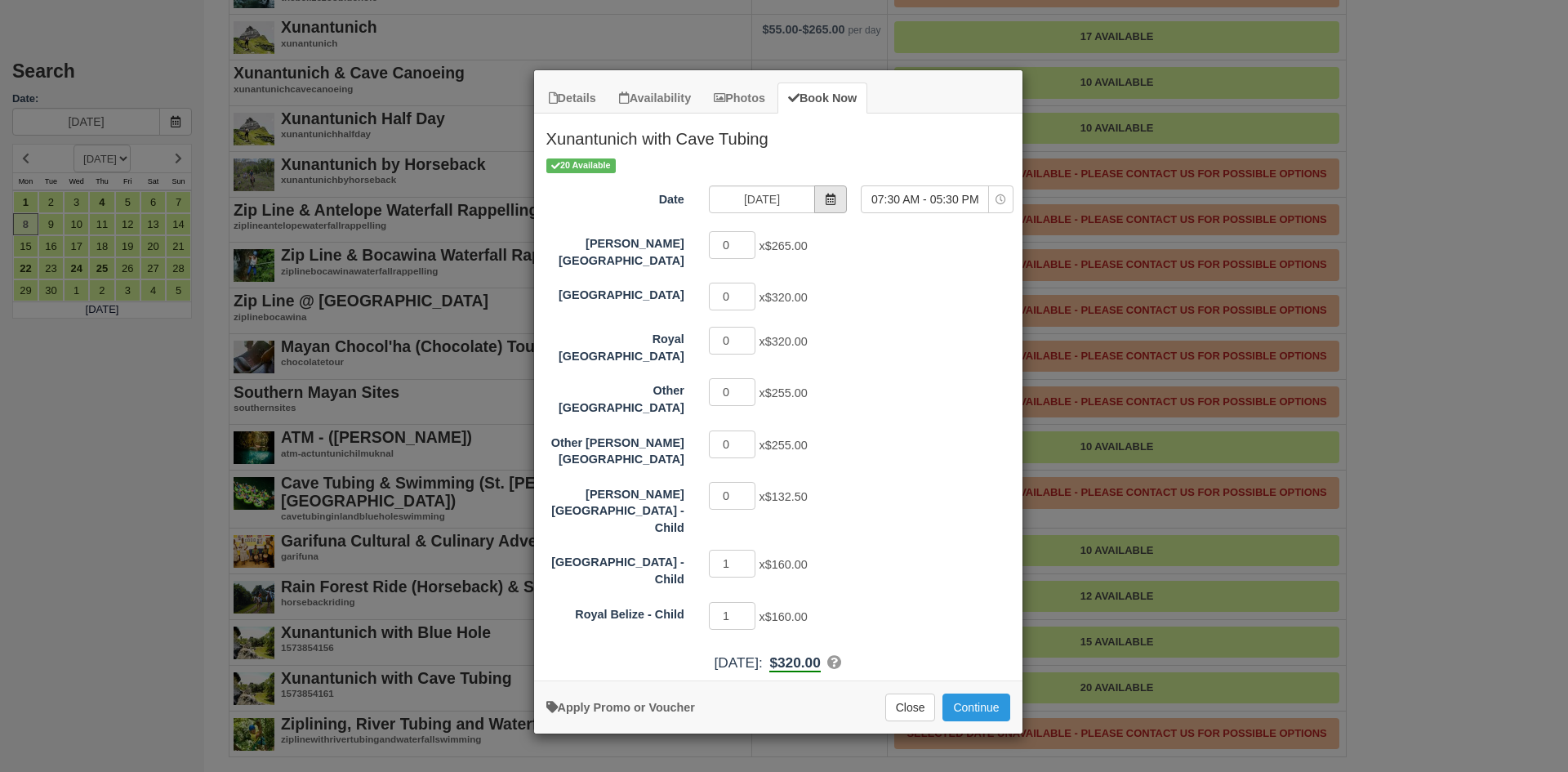
click at [821, 205] on span "Item Modal" at bounding box center [830, 200] width 32 height 28
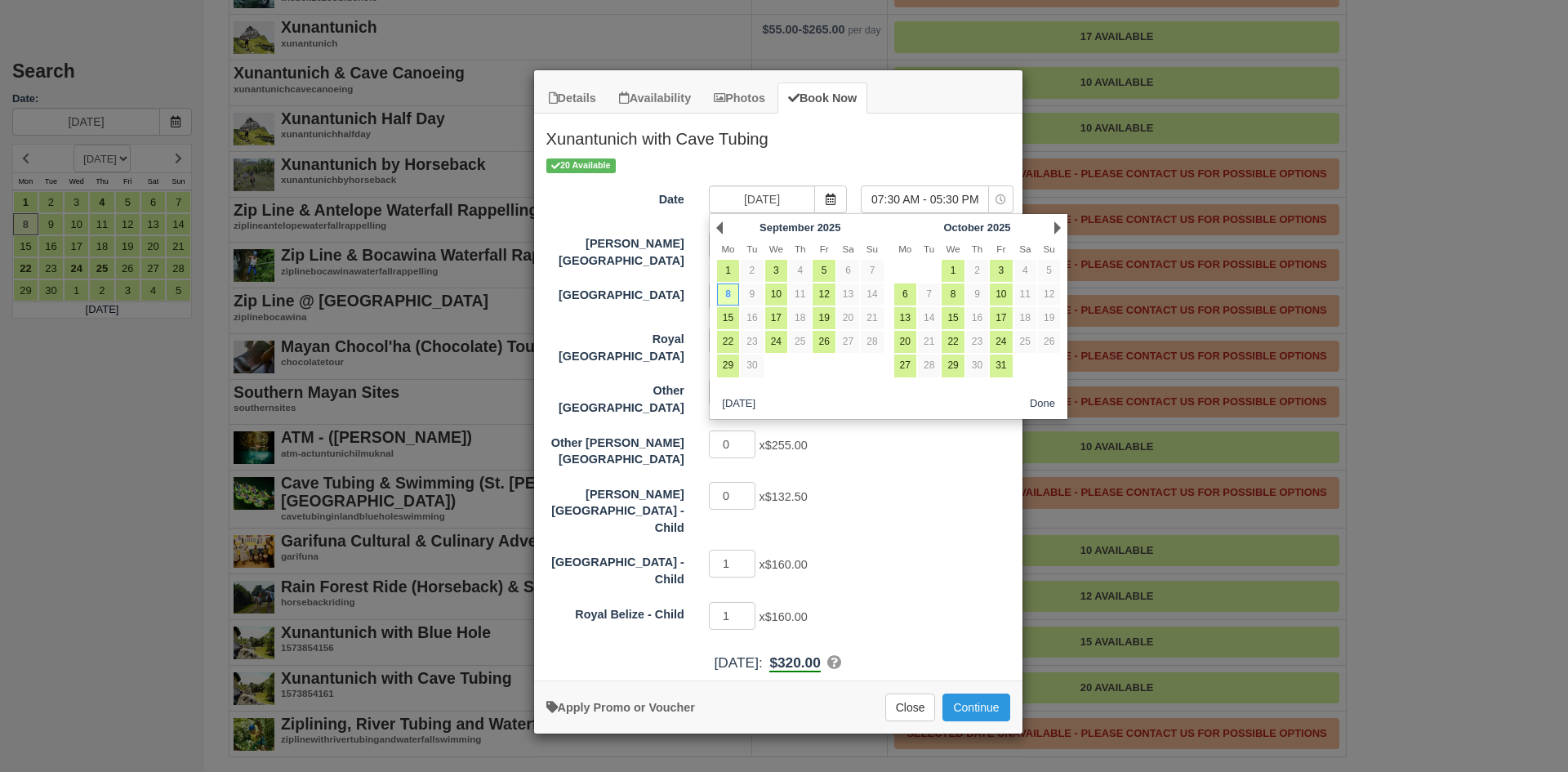
click at [1053, 230] on div "Next [DATE]" at bounding box center [977, 228] width 177 height 23
click at [1056, 227] on link "Next" at bounding box center [1057, 228] width 6 height 13
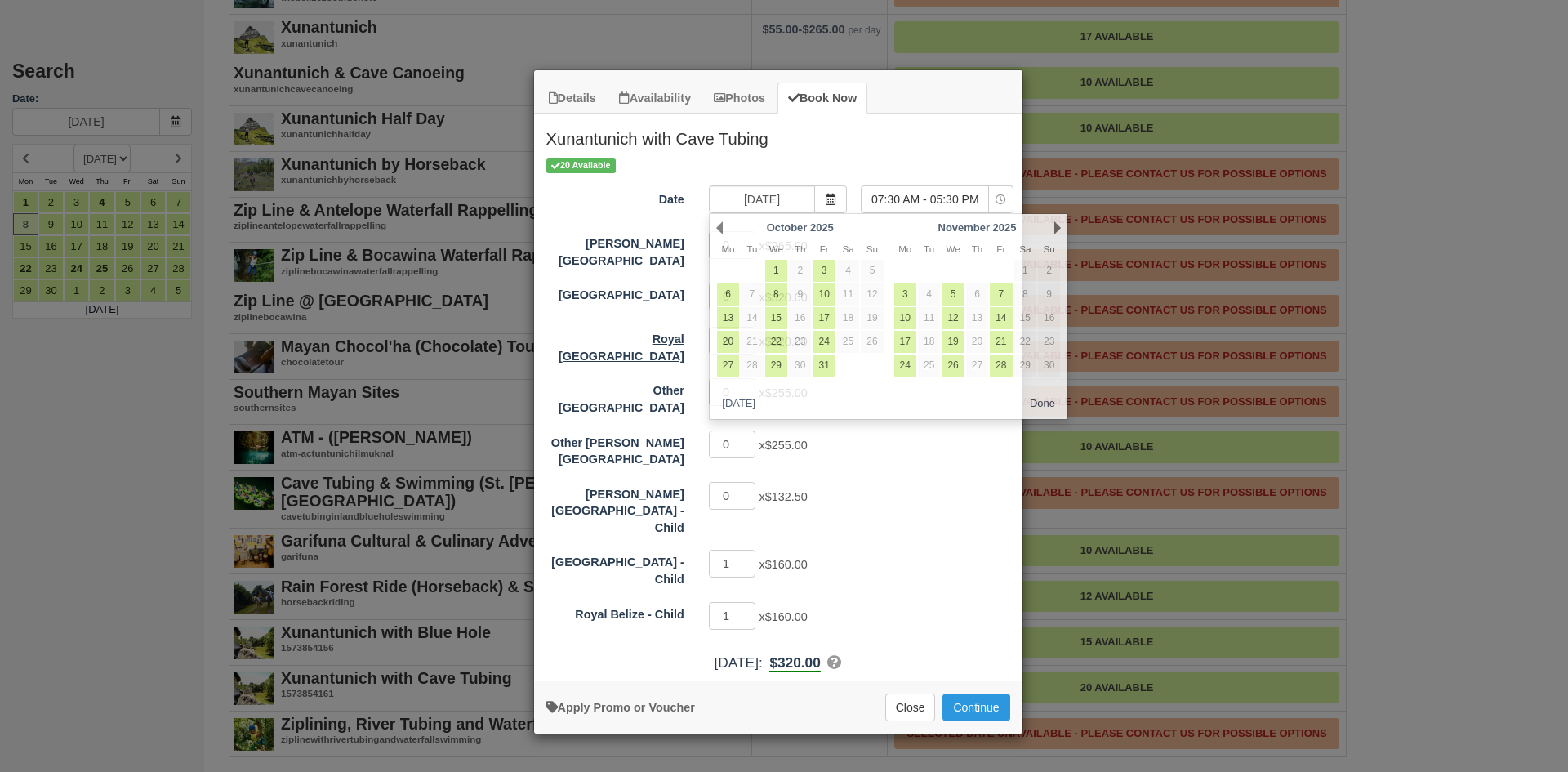
click at [567, 325] on label "Royal [GEOGRAPHIC_DATA]" at bounding box center [614, 344] width 162 height 39
click at [709, 327] on input "0" at bounding box center [733, 341] width 47 height 28
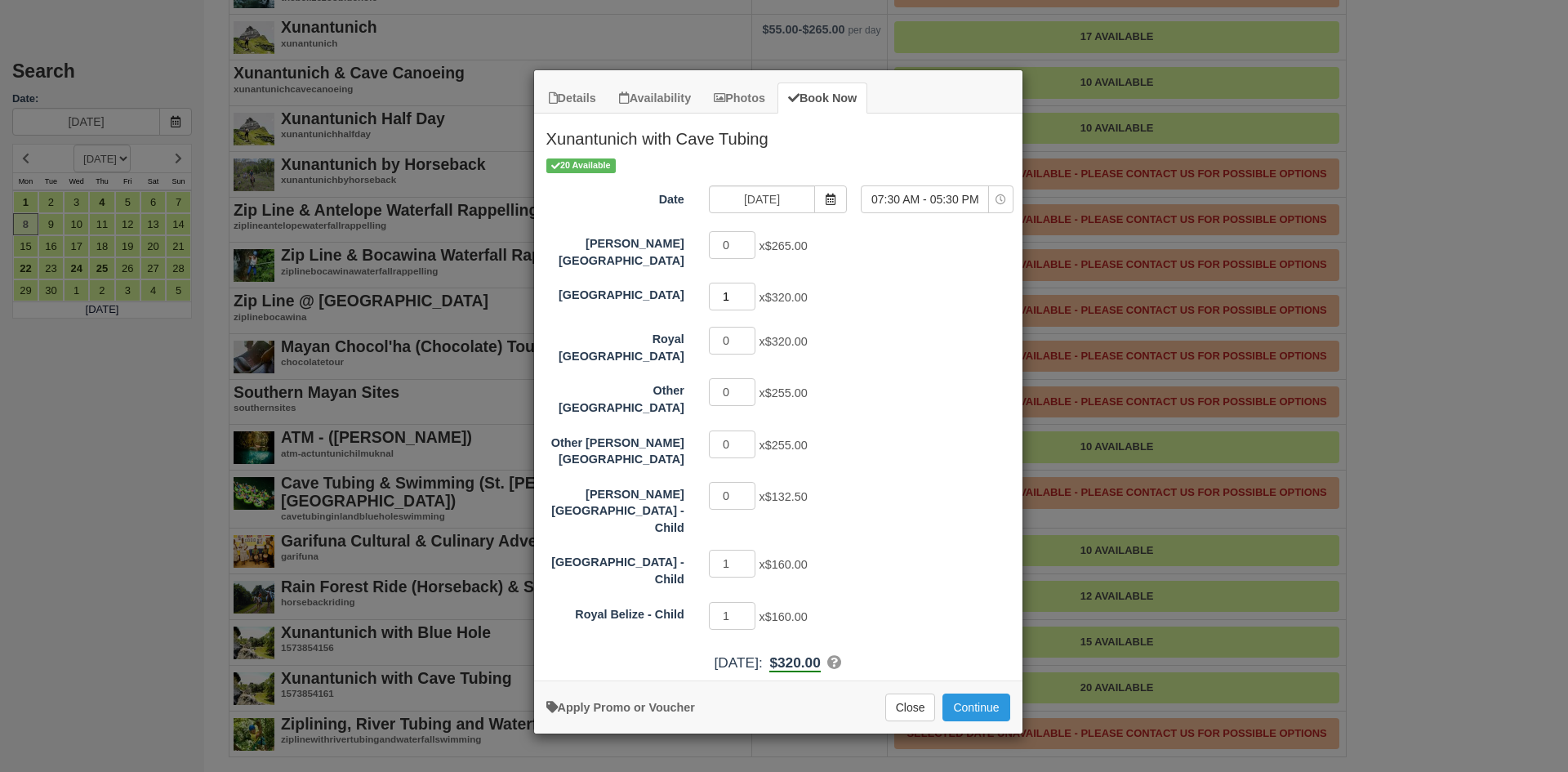
type input "1"
click at [749, 285] on input "1" at bounding box center [733, 296] width 47 height 28
type input "0"
click at [749, 549] on input "0" at bounding box center [733, 563] width 47 height 28
type input "0"
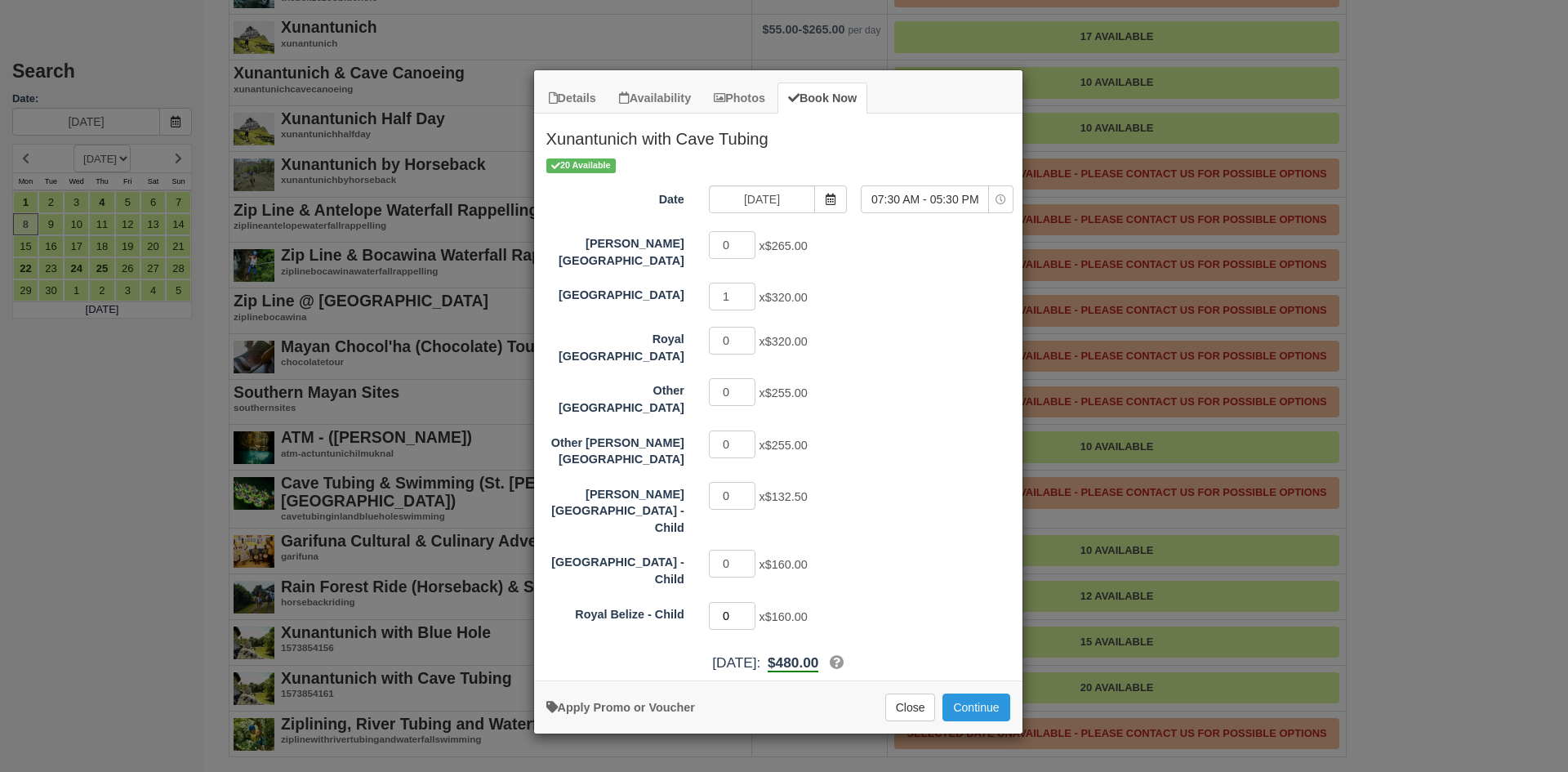
click at [747, 602] on input "0" at bounding box center [733, 616] width 47 height 28
click at [837, 202] on span "Item Modal" at bounding box center [830, 200] width 32 height 28
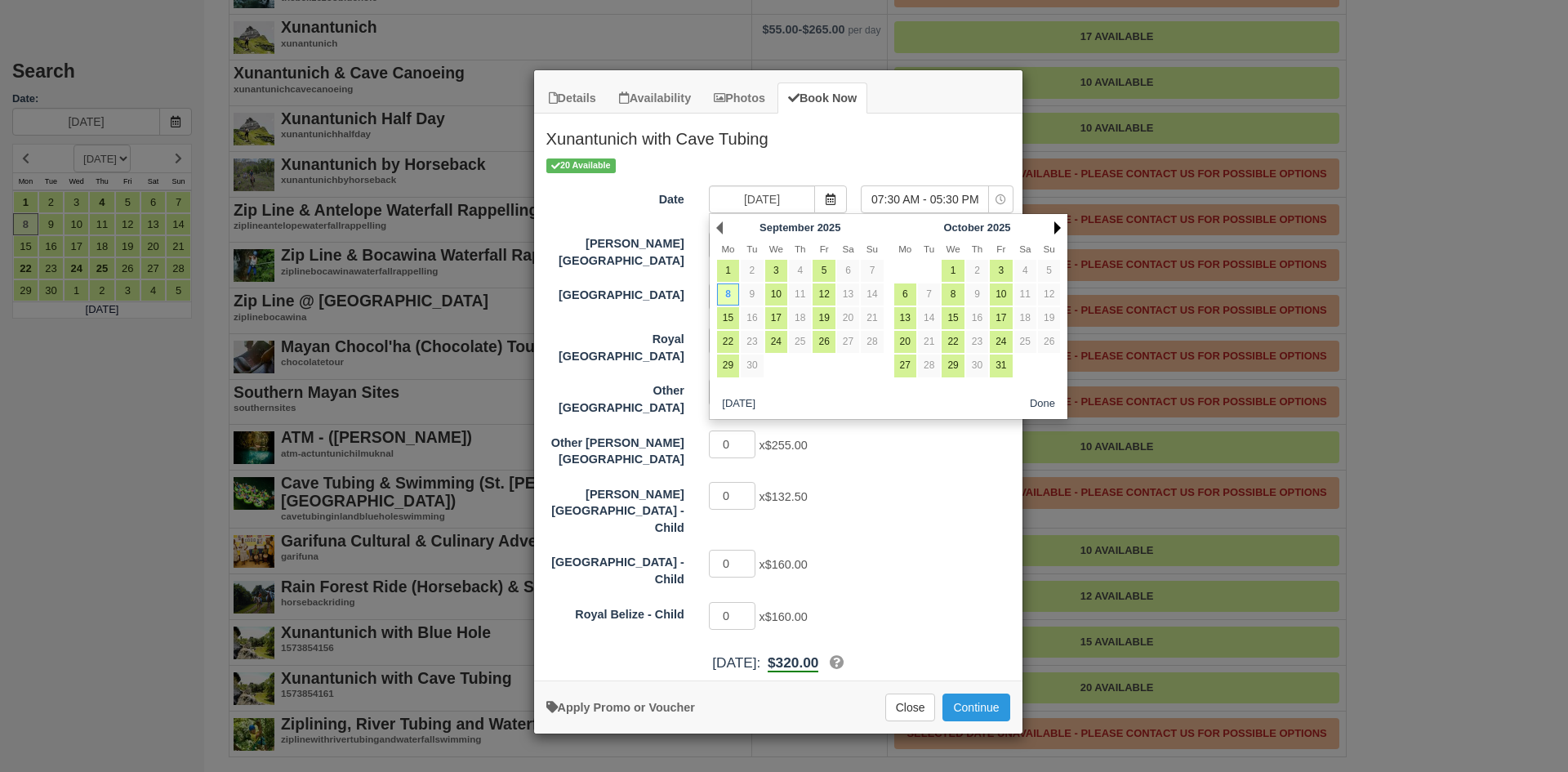
click at [1057, 228] on link "Next" at bounding box center [1057, 228] width 6 height 13
